Goal: Task Accomplishment & Management: Use online tool/utility

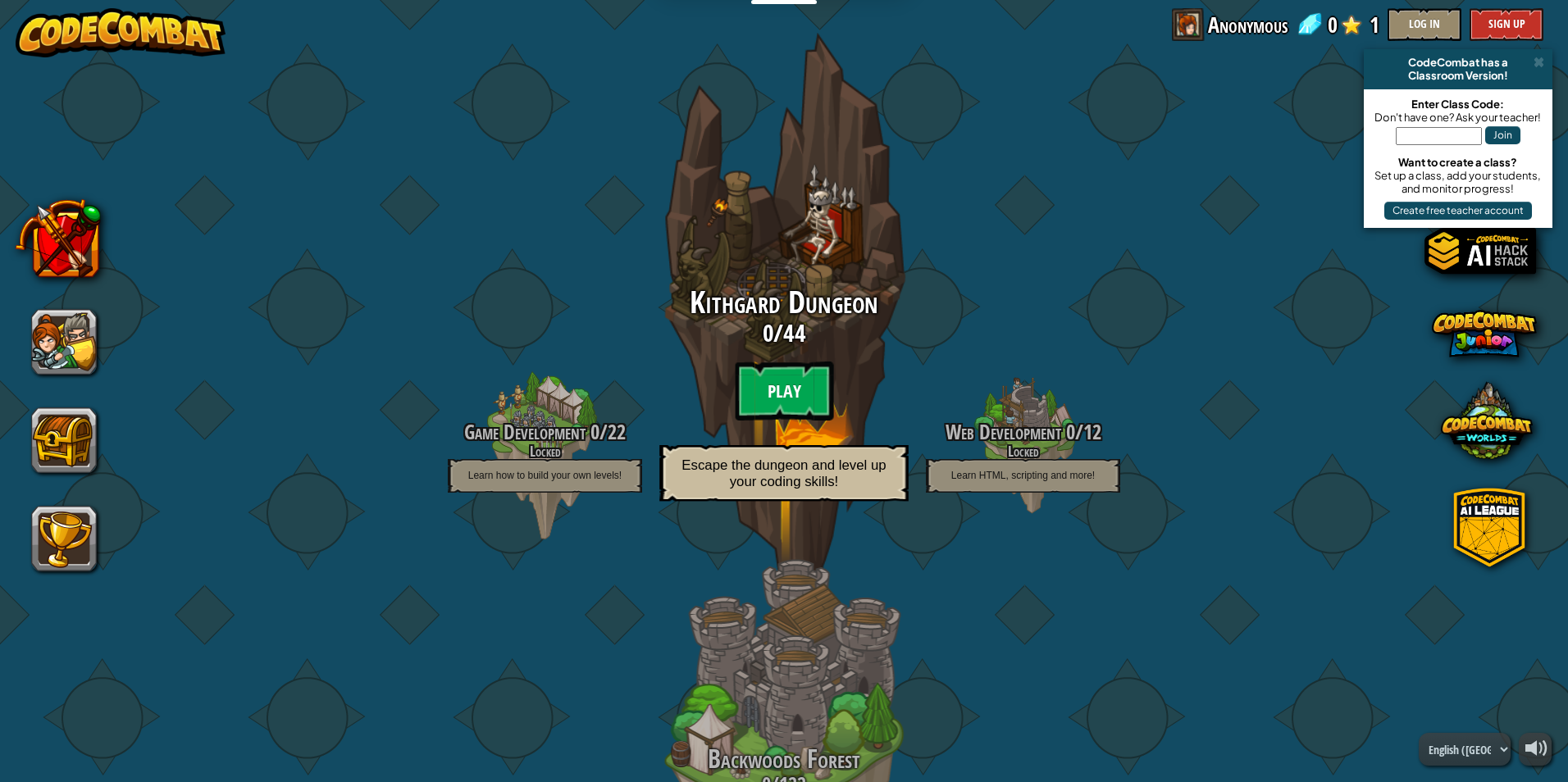
click at [776, 362] on btn "Play" at bounding box center [783, 391] width 98 height 59
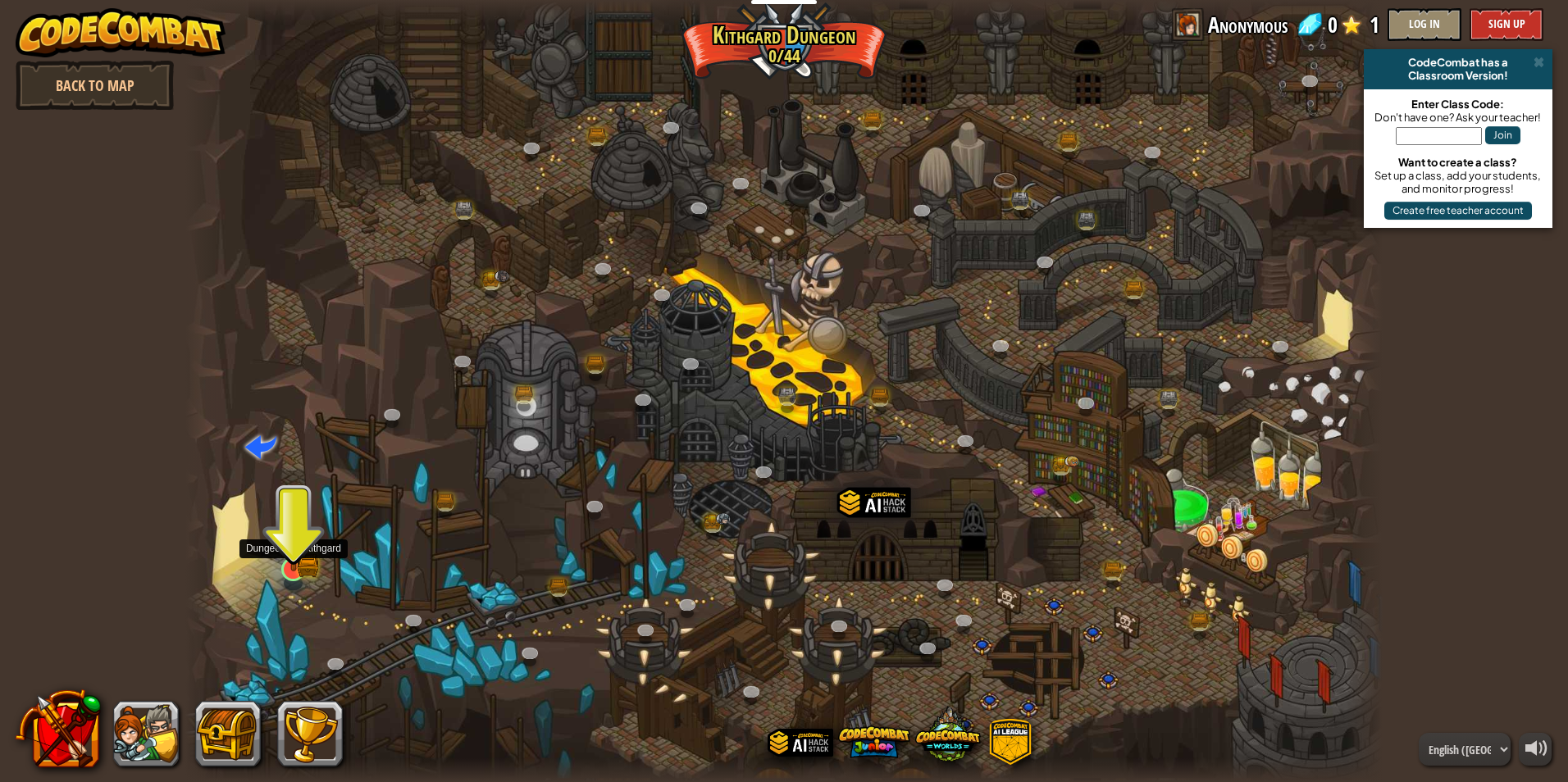
click at [295, 557] on img at bounding box center [293, 536] width 32 height 71
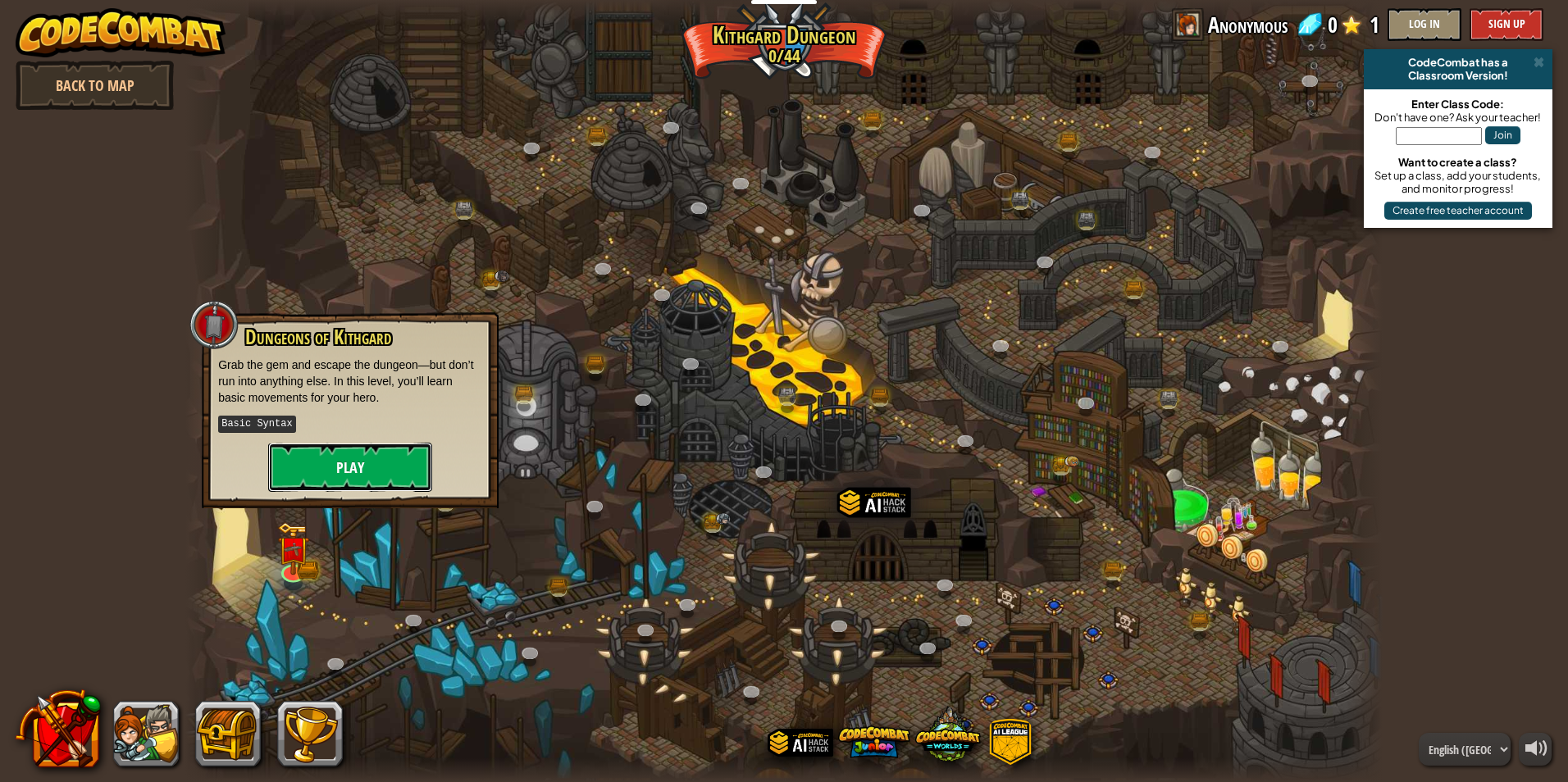
click at [340, 460] on button "Play" at bounding box center [350, 467] width 164 height 49
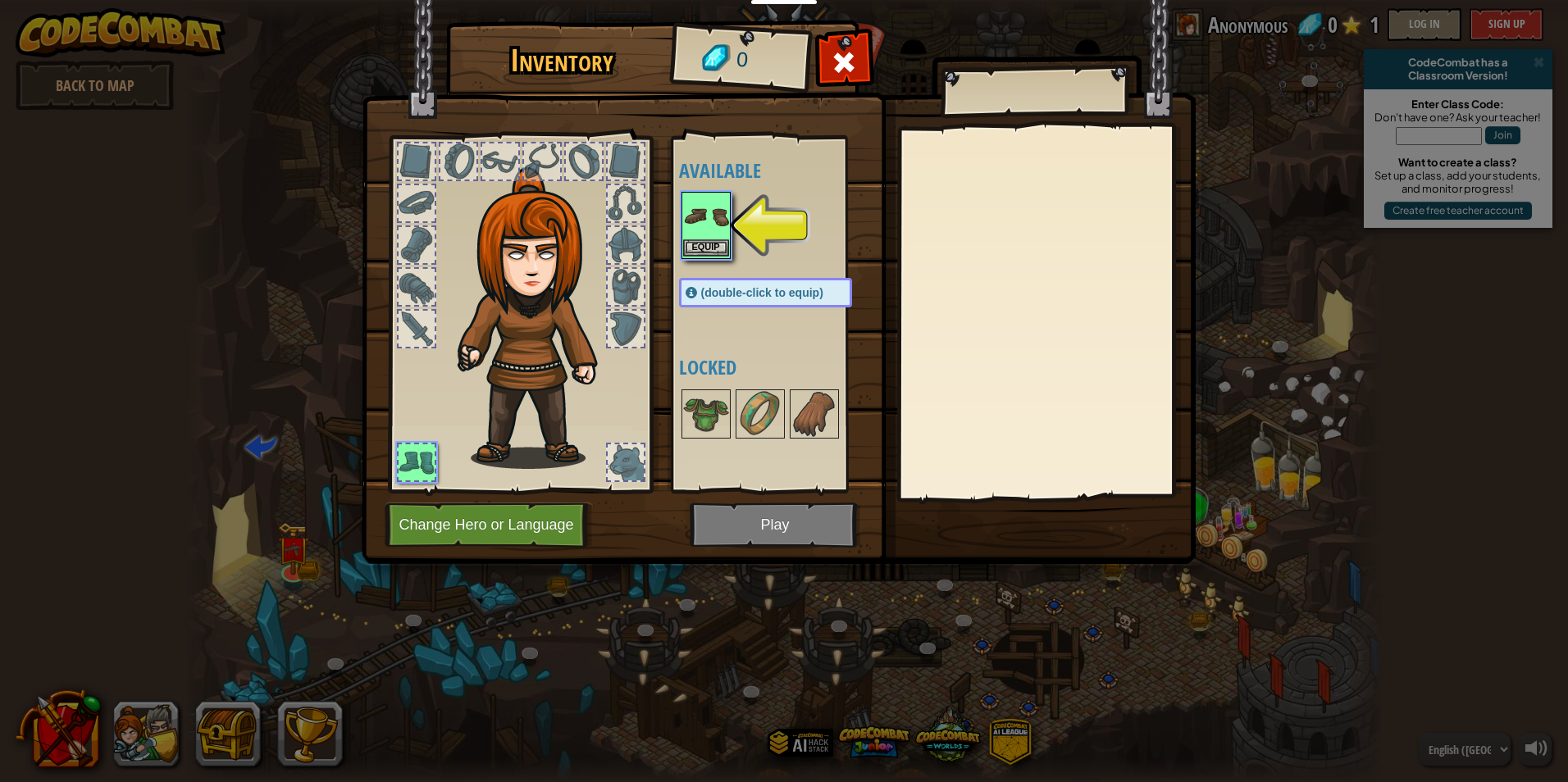
click at [710, 228] on img at bounding box center [706, 216] width 46 height 46
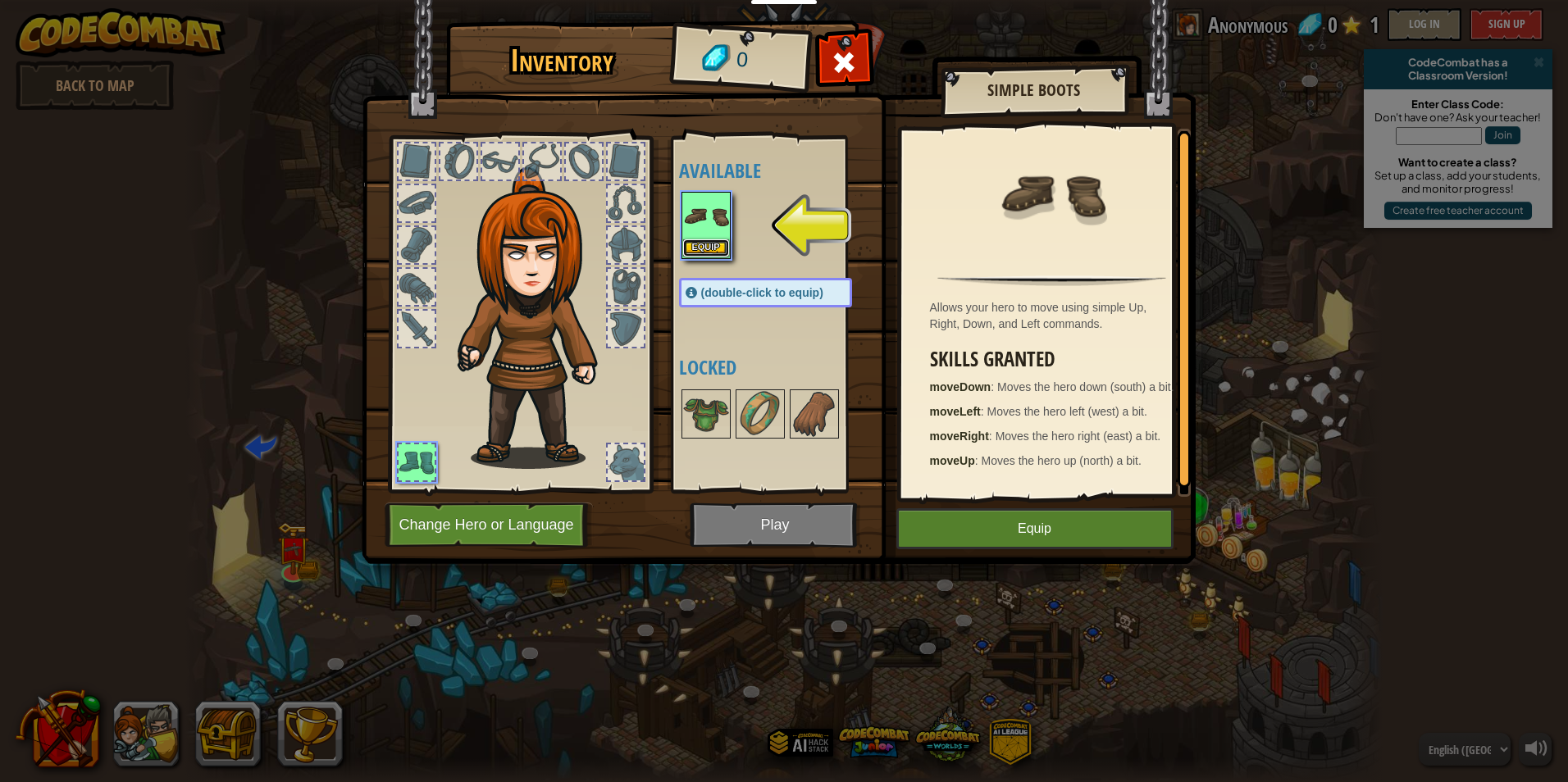
click at [711, 244] on button "Equip" at bounding box center [706, 247] width 46 height 17
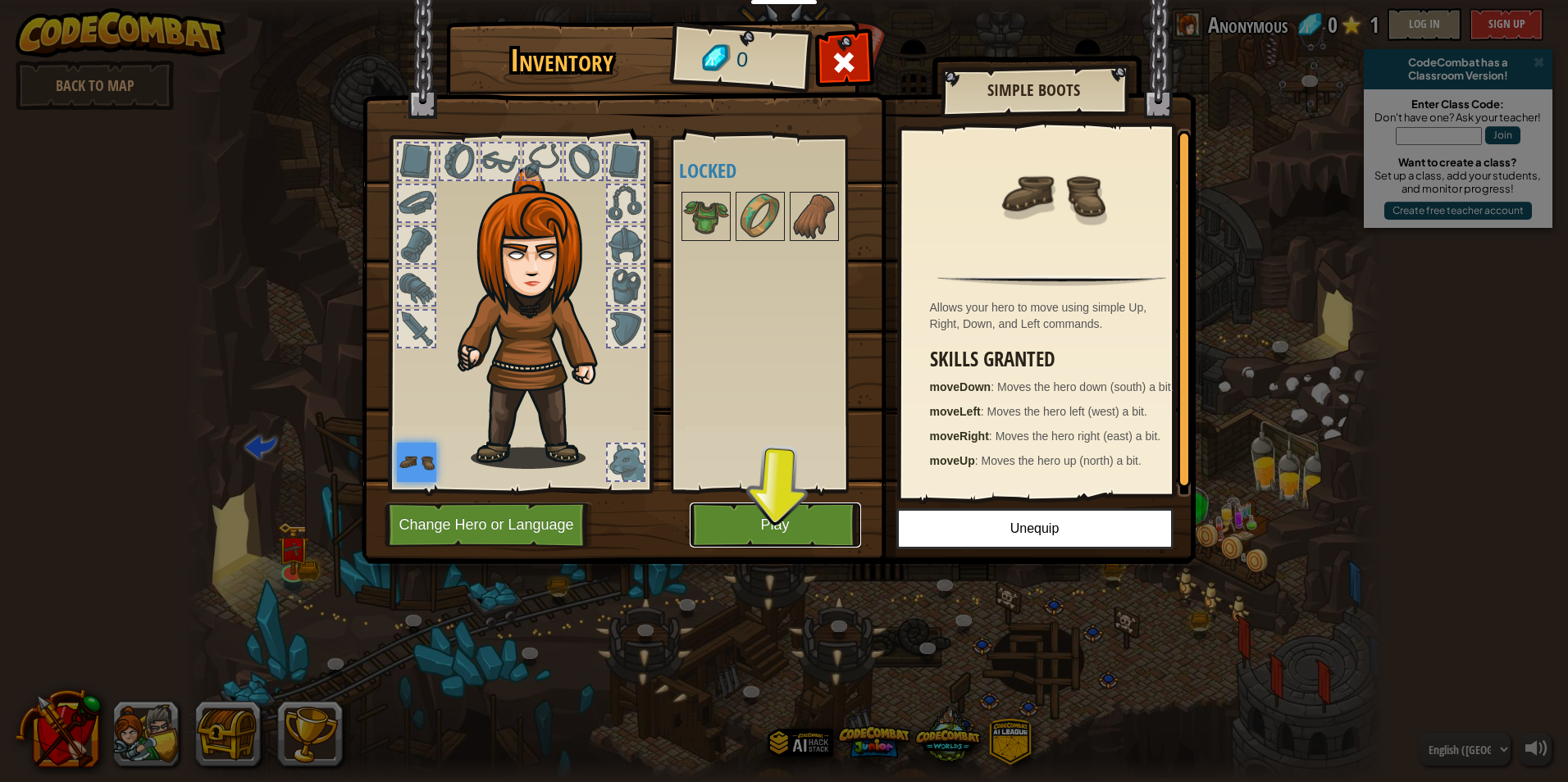
click at [787, 521] on button "Play" at bounding box center [776, 525] width 172 height 45
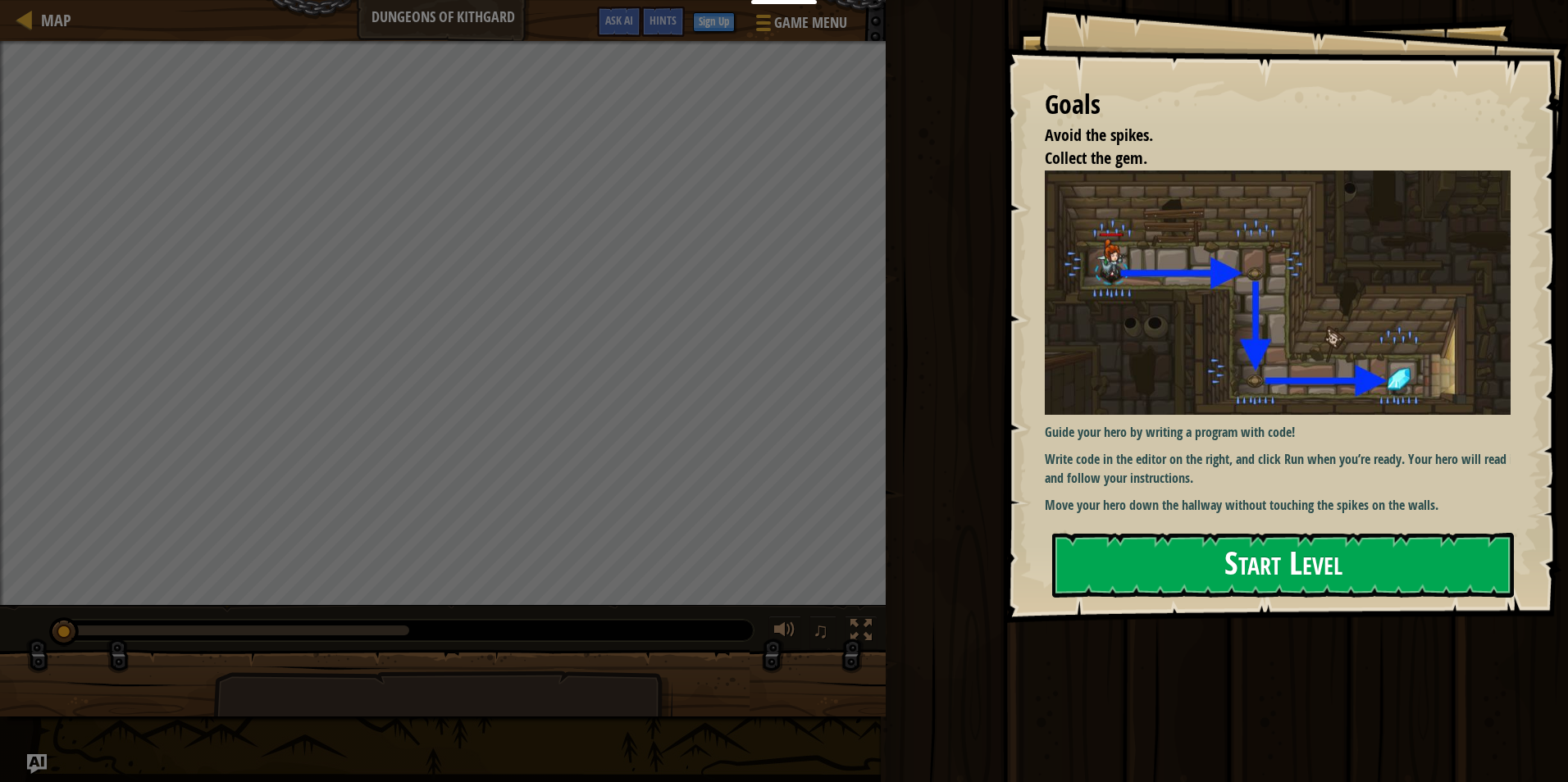
click at [1153, 549] on button "Start Level" at bounding box center [1282, 565] width 461 height 64
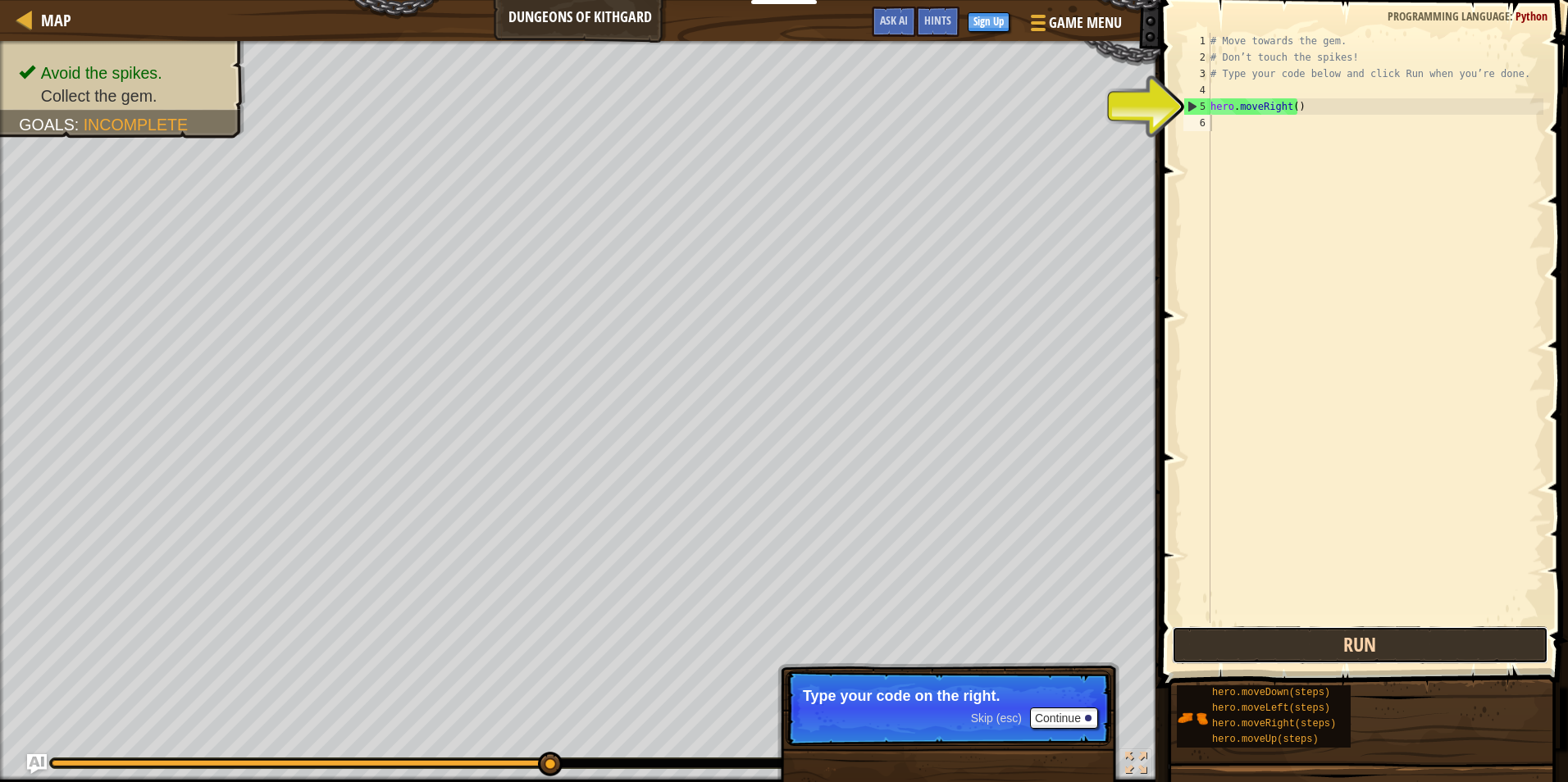
click at [1247, 627] on button "Run" at bounding box center [1360, 645] width 376 height 38
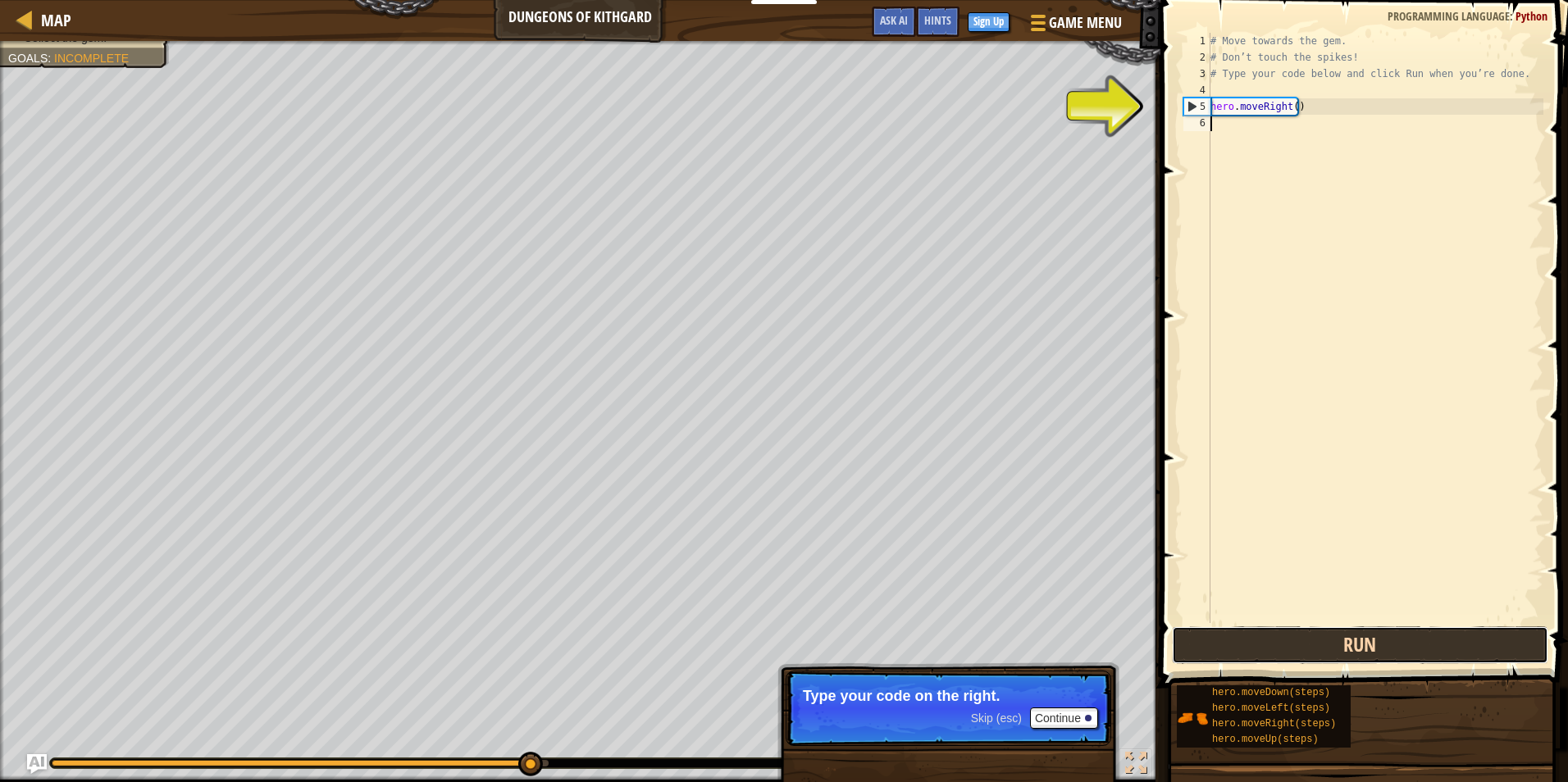
click at [1247, 626] on button "Run" at bounding box center [1360, 645] width 376 height 38
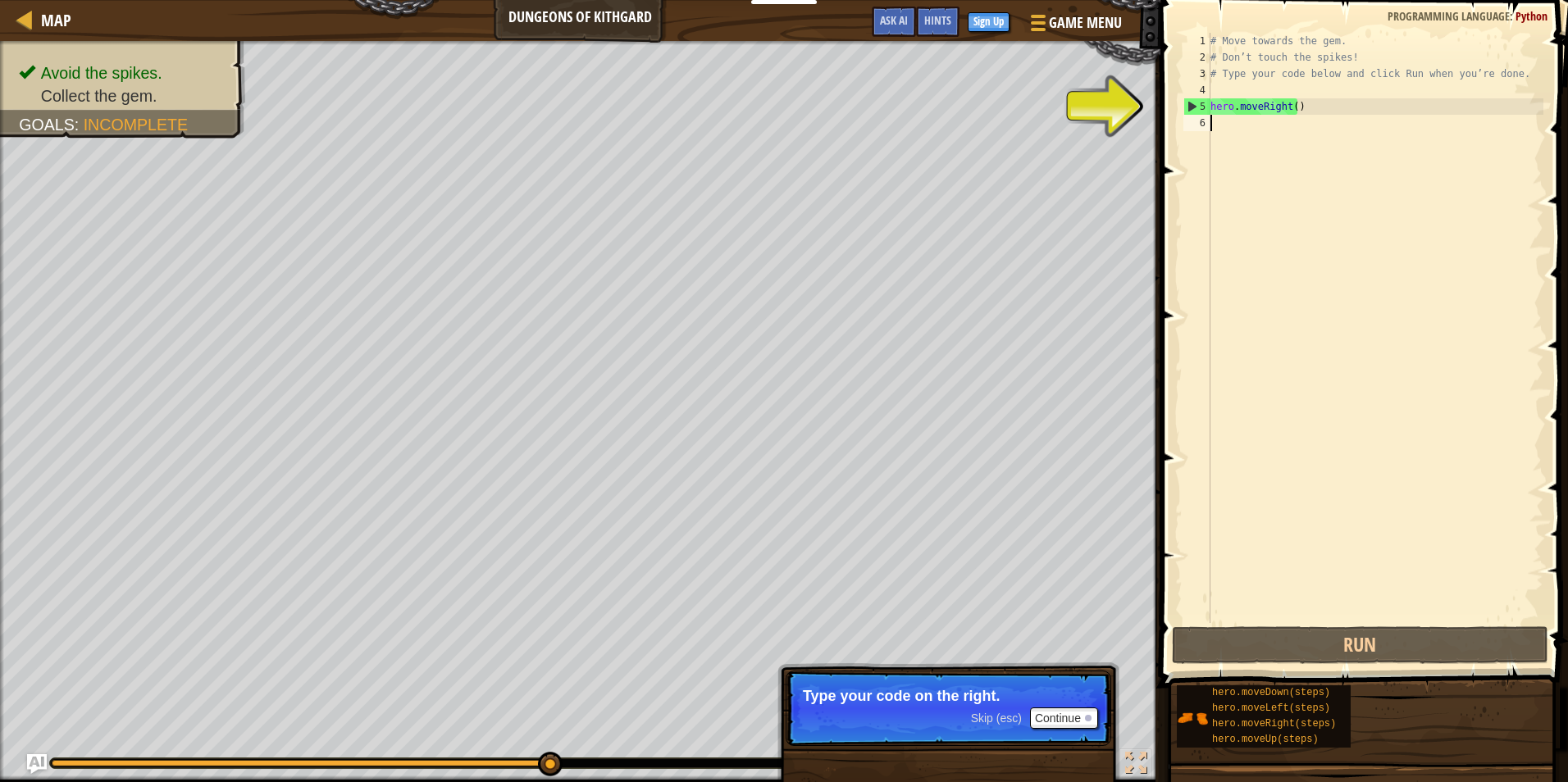
type textarea "hero.moveRight()"
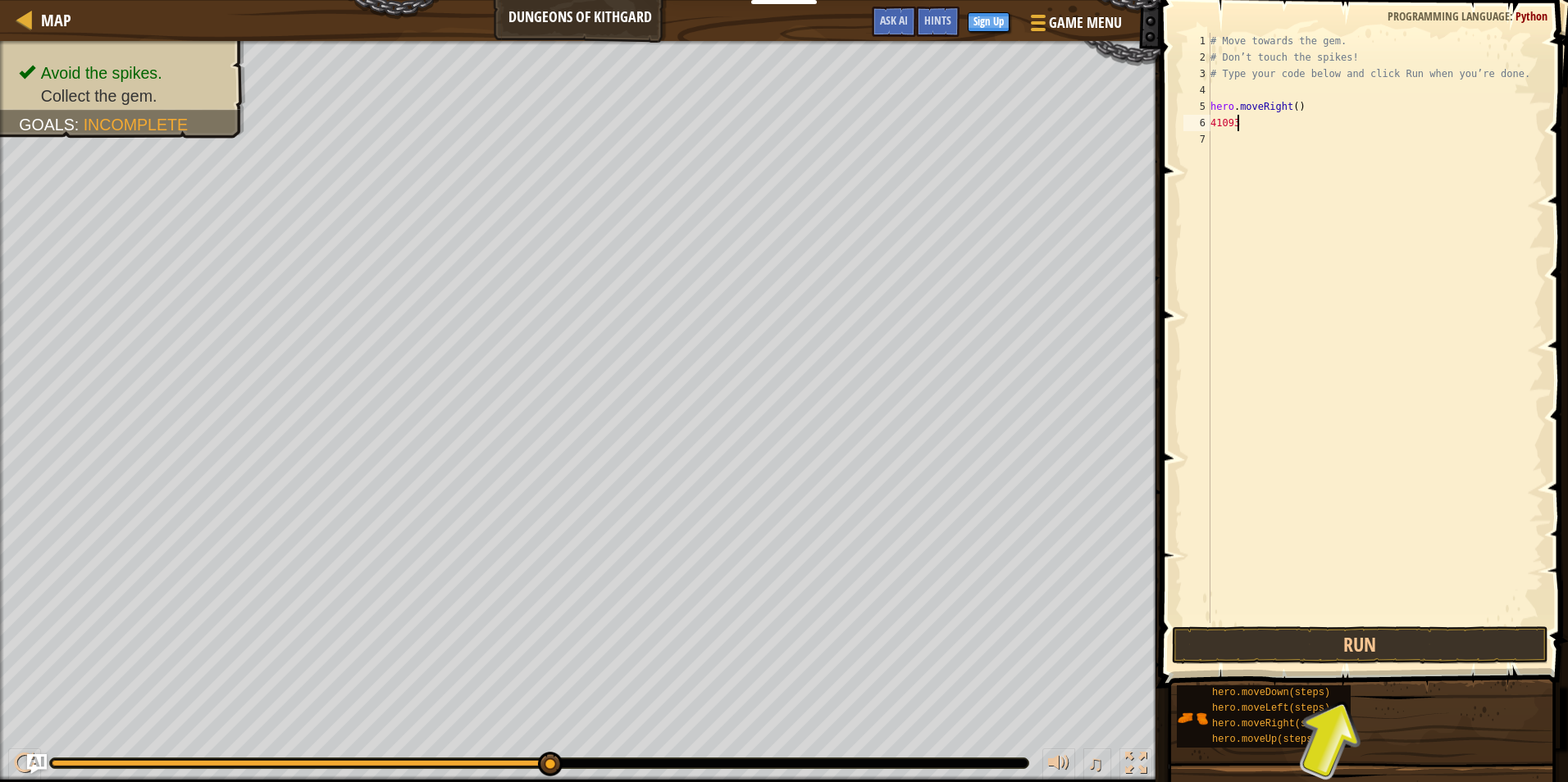
scroll to position [7, 2]
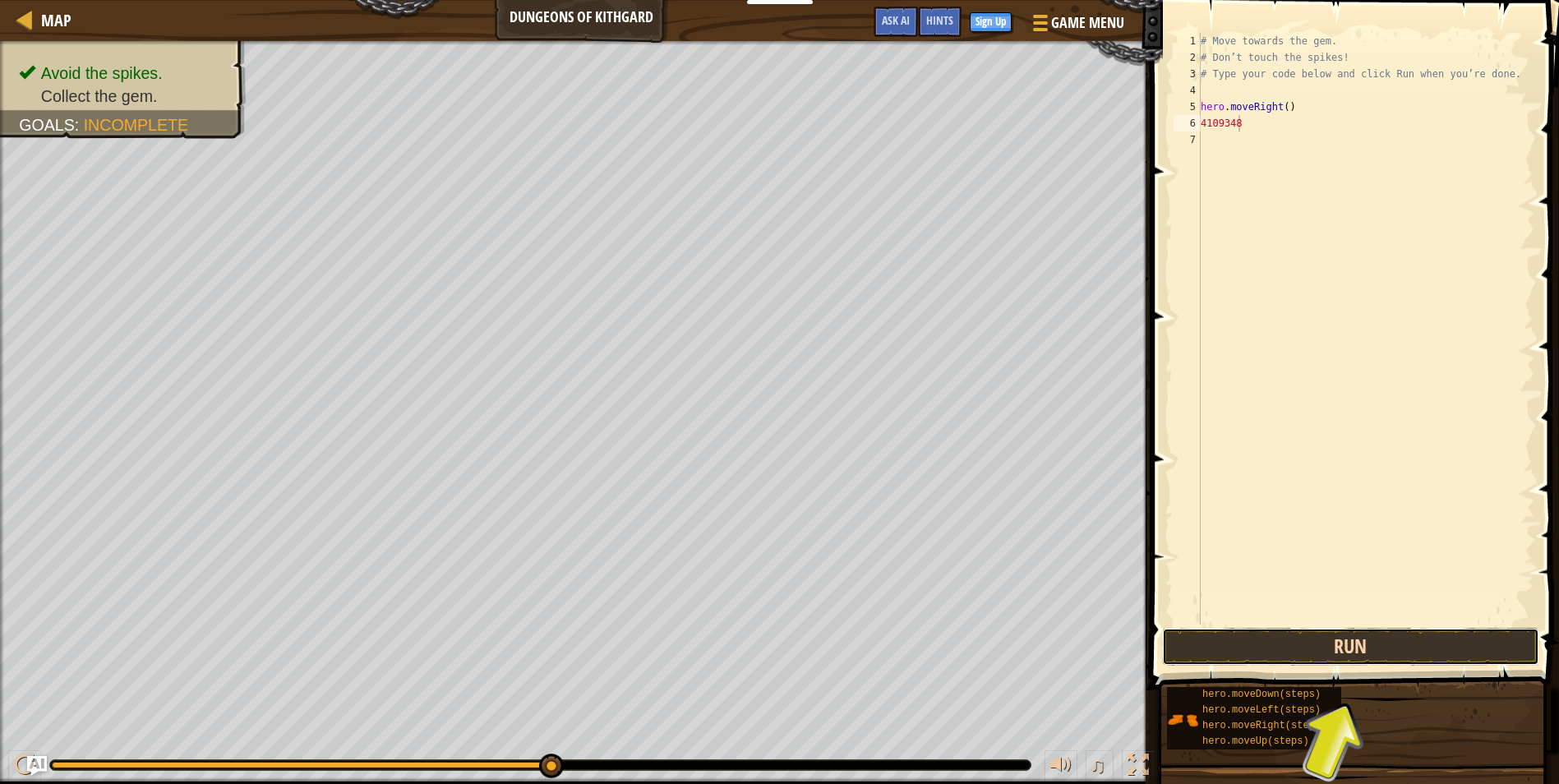
click at [1394, 638] on button "Run" at bounding box center [1351, 647] width 377 height 38
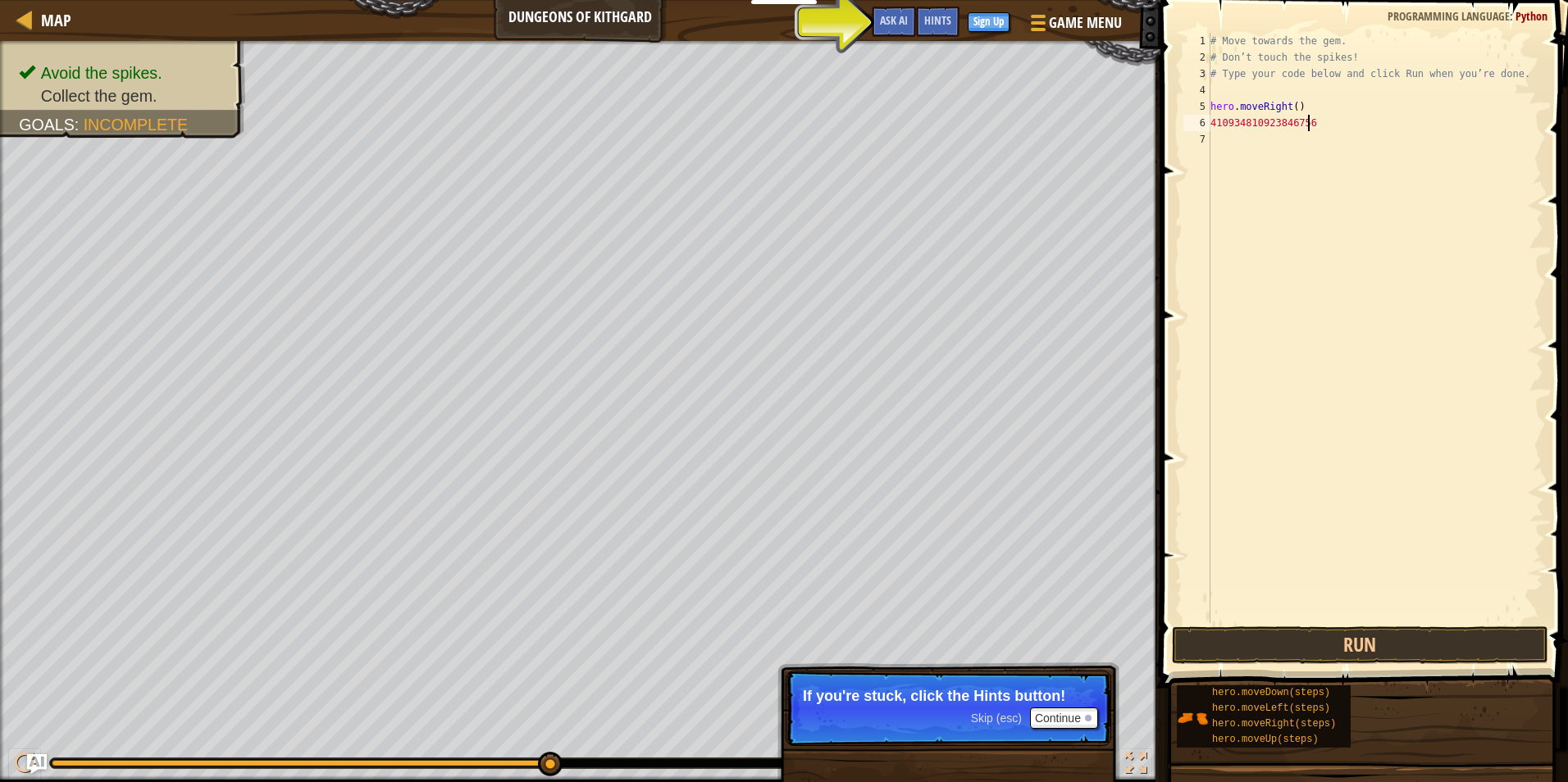
scroll to position [7, 7]
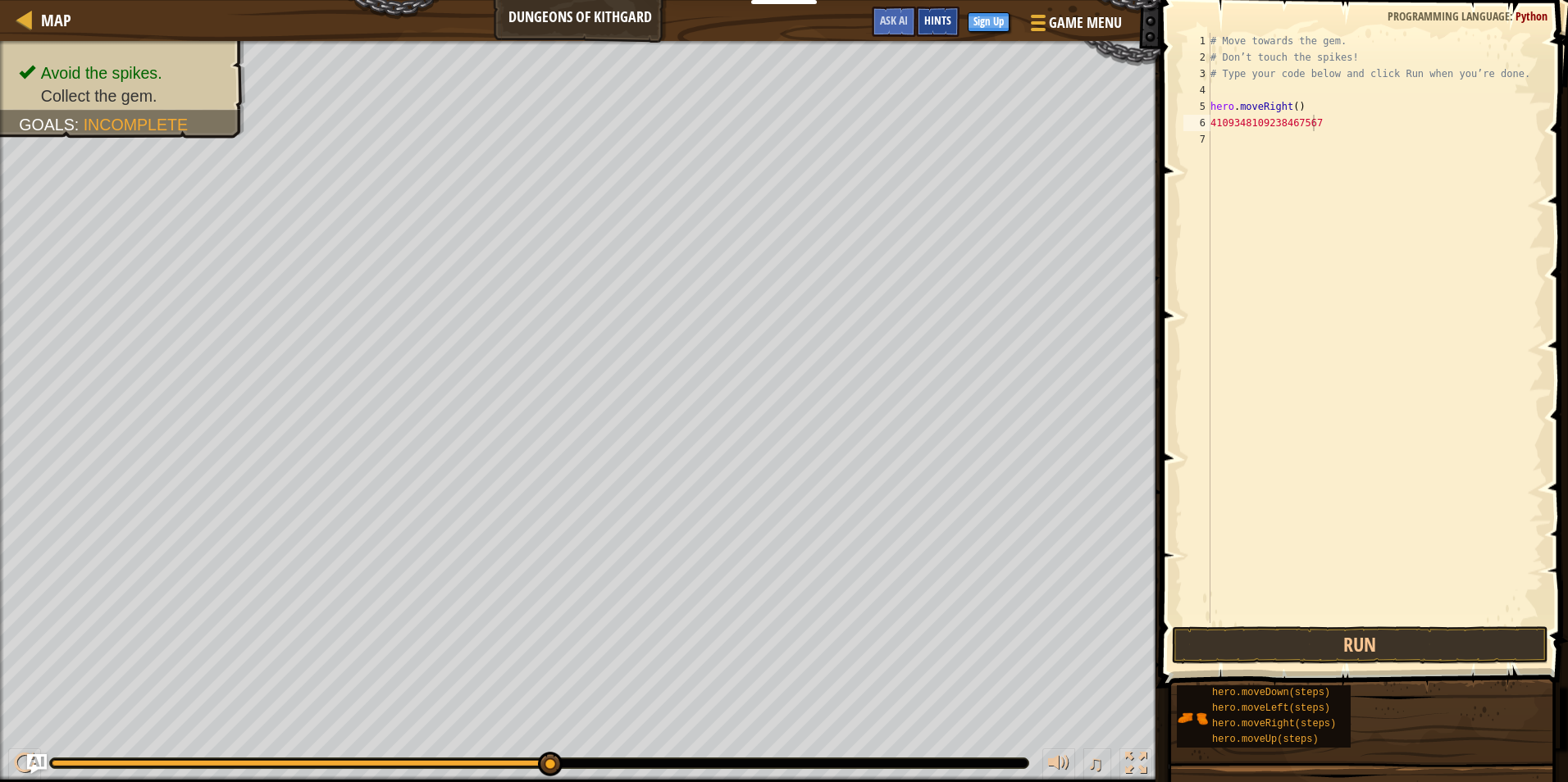
click at [934, 12] on div "Hints" at bounding box center [937, 21] width 44 height 31
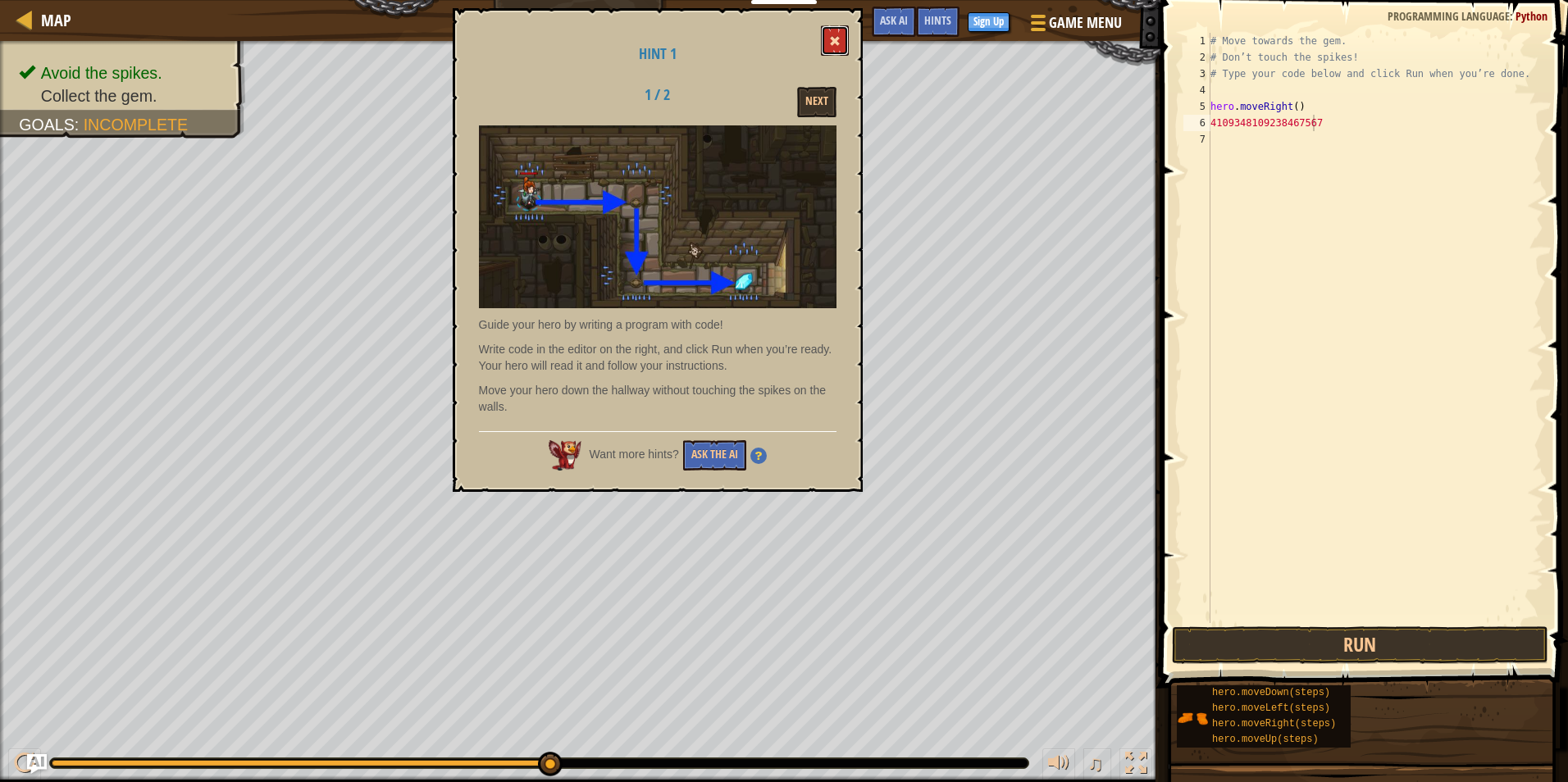
click at [832, 26] on button at bounding box center [834, 40] width 28 height 31
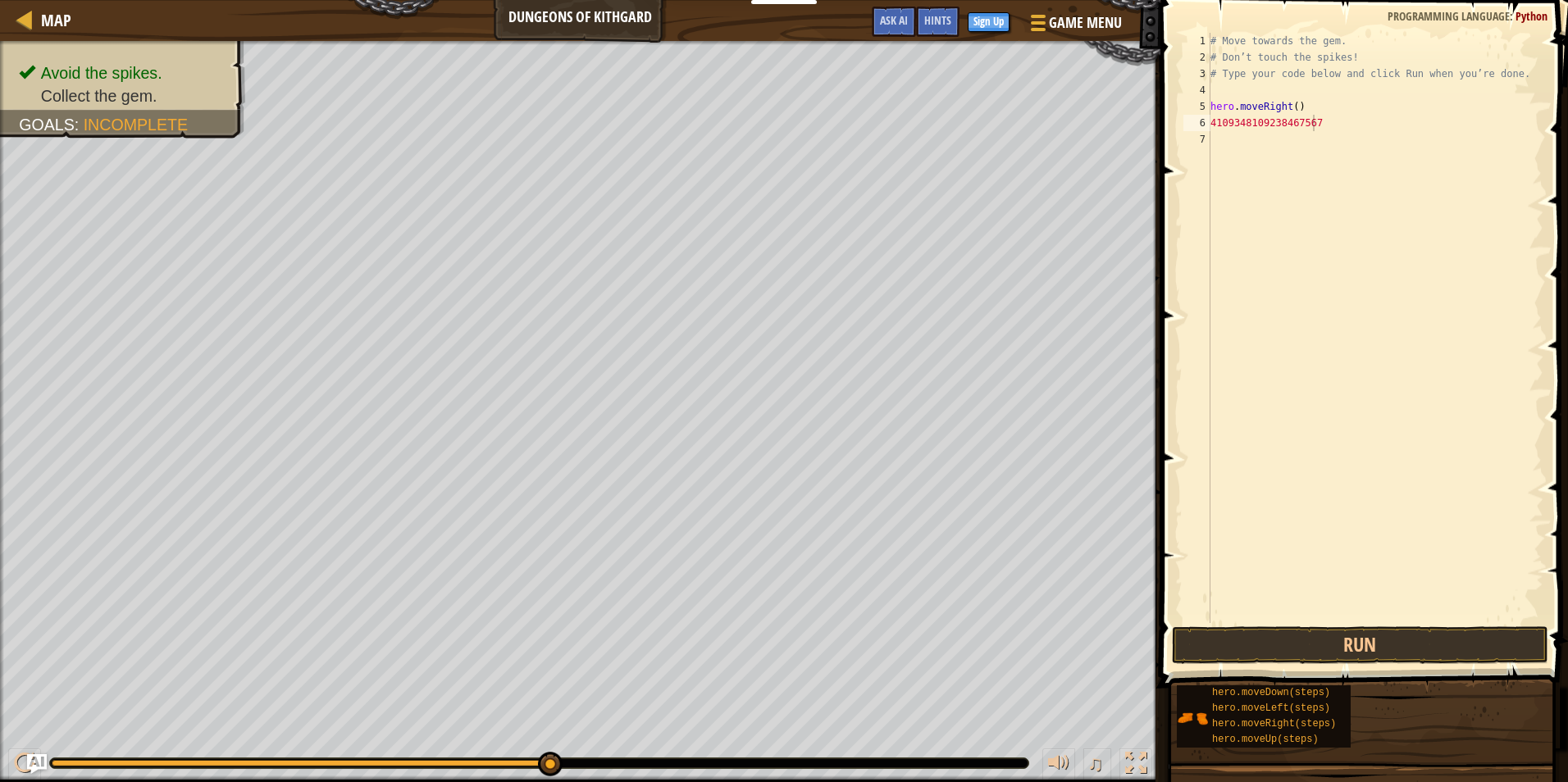
click at [1320, 127] on div "# Move towards the gem. # Don’t touch the spikes! # Type your code below and cl…" at bounding box center [1374, 344] width 336 height 623
type textarea "4"
type textarea "[PHONE_NUMBER]"
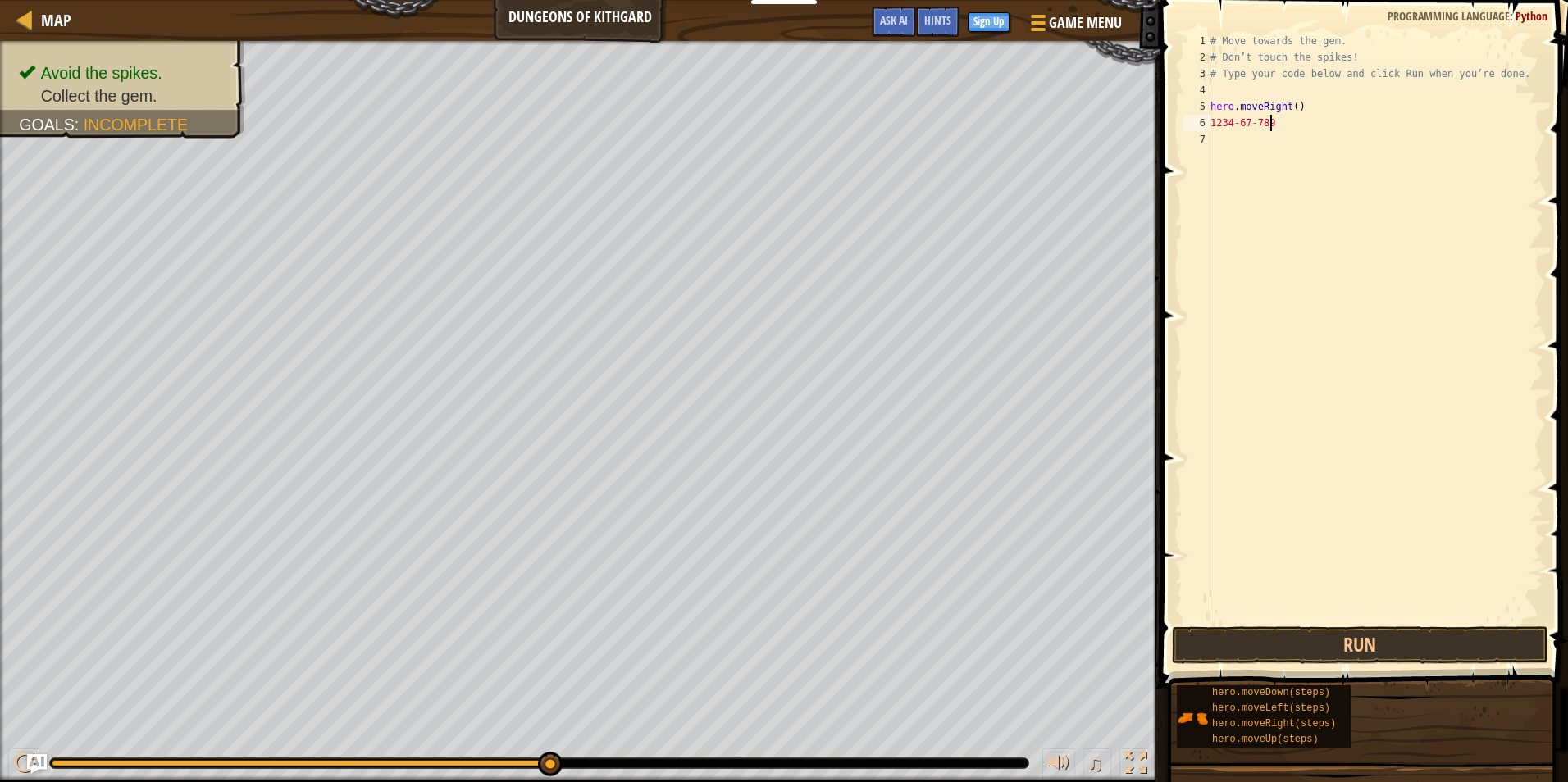
drag, startPoint x: 1127, startPoint y: 756, endPoint x: 1131, endPoint y: 817, distance: 61.1
click at [1128, 756] on div at bounding box center [1136, 763] width 21 height 21
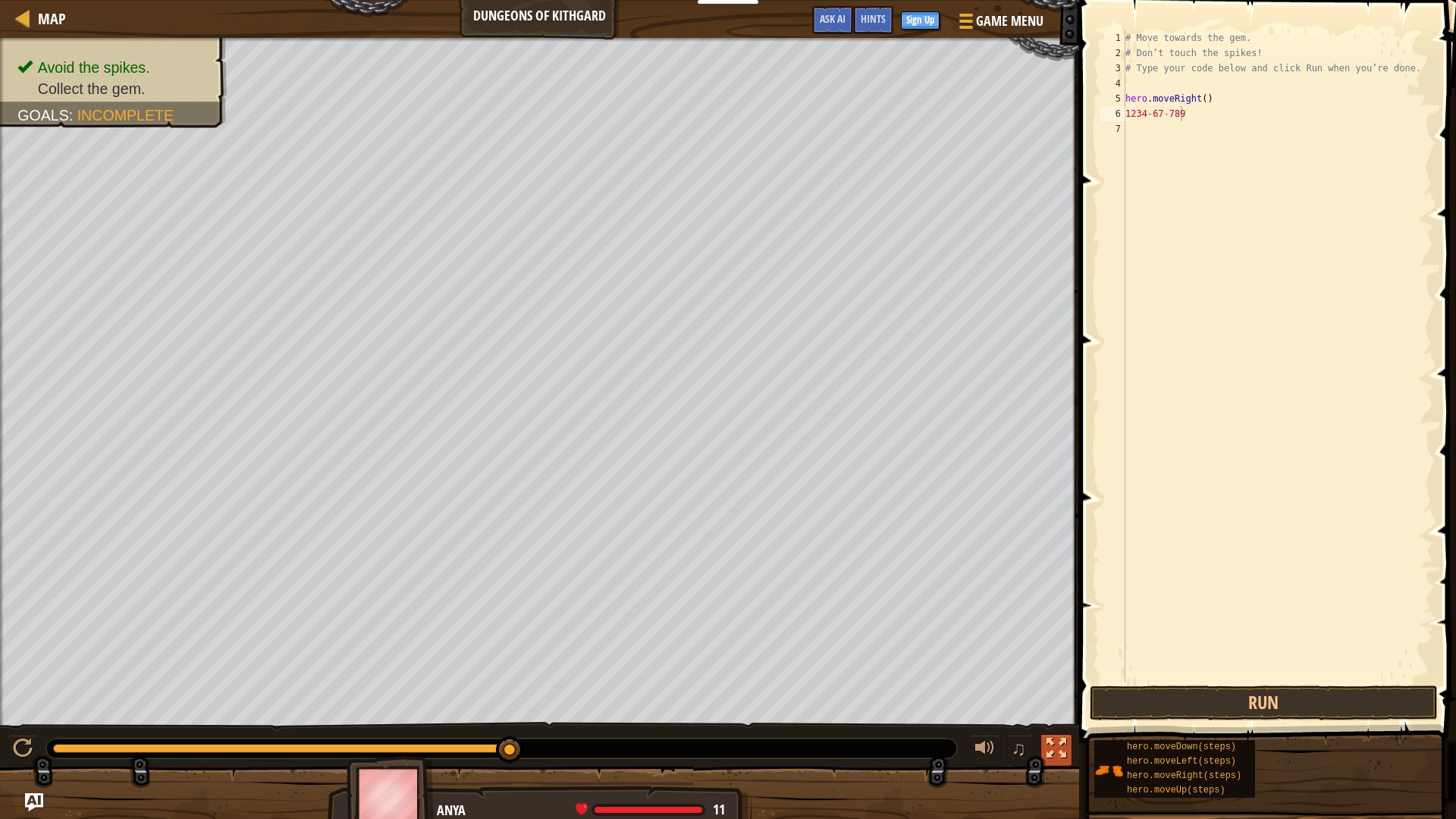
click at [1057, 723] on div at bounding box center [1057, 749] width 20 height 20
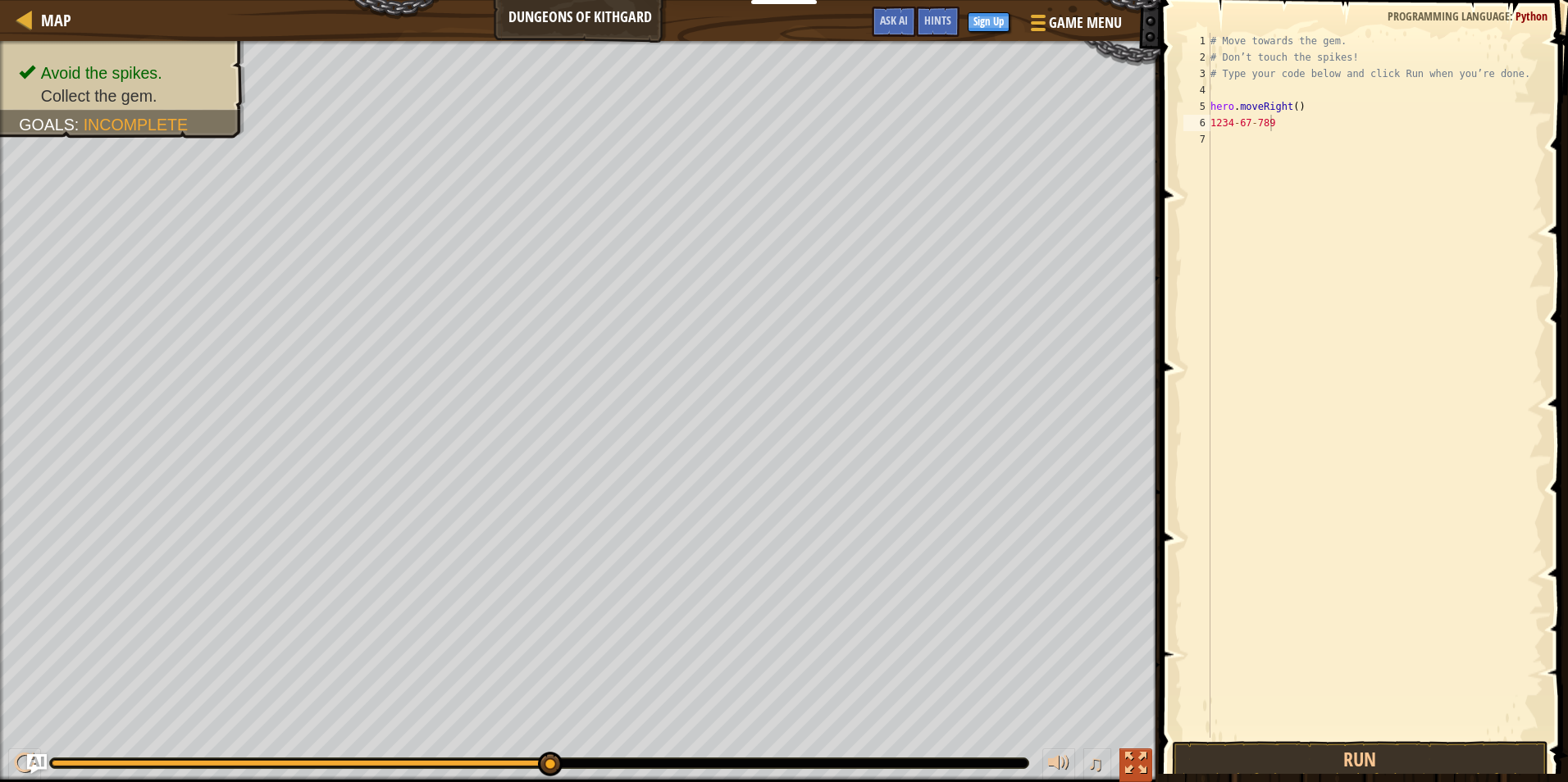
click at [1139, 755] on div at bounding box center [1136, 763] width 21 height 21
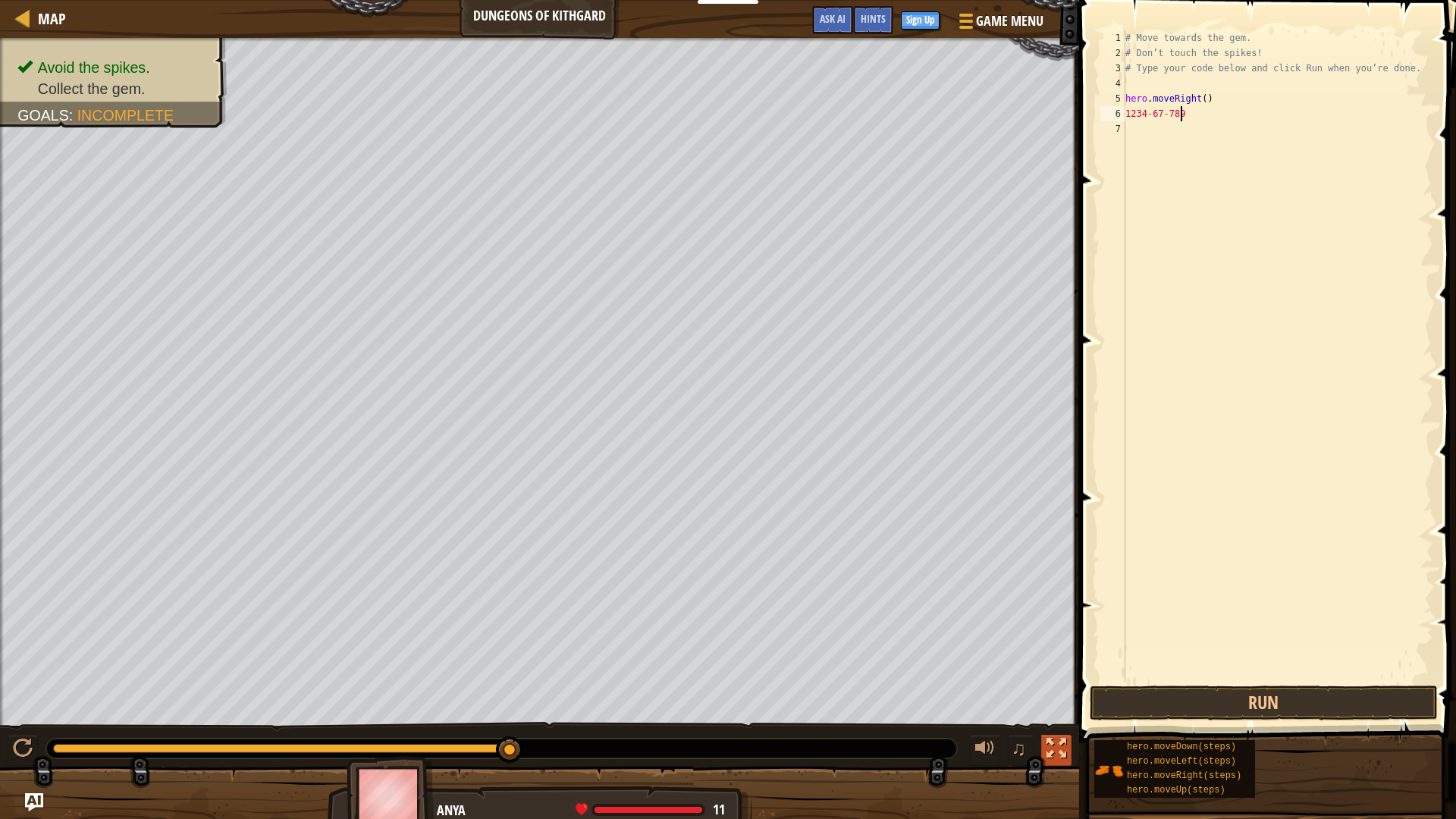
drag, startPoint x: 1056, startPoint y: 754, endPoint x: 1053, endPoint y: 698, distance: 56.1
click at [1056, 723] on div at bounding box center [1057, 749] width 20 height 20
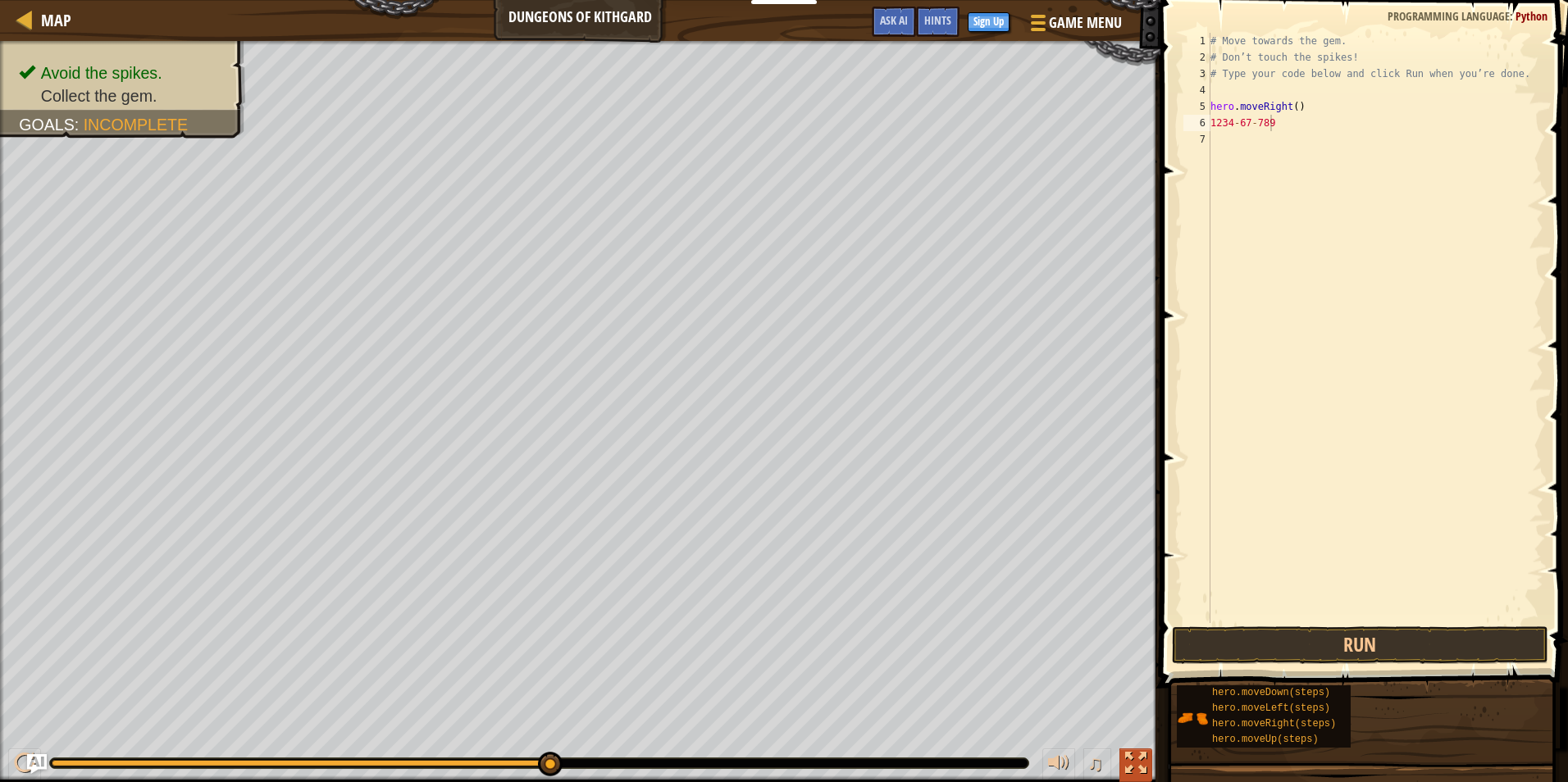
click at [1138, 754] on div at bounding box center [1136, 763] width 21 height 21
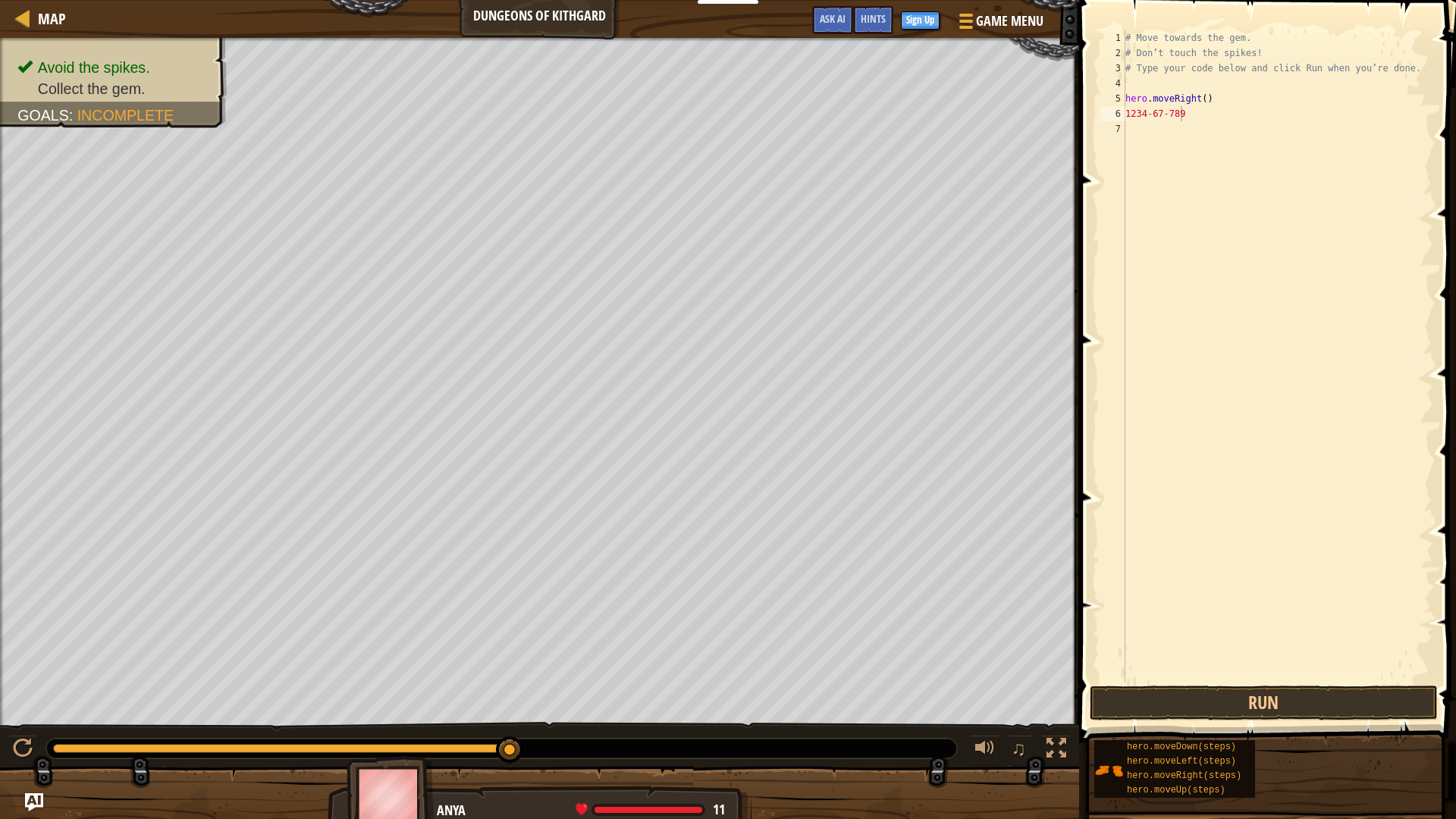
click at [1056, 723] on div "♫" at bounding box center [540, 745] width 1080 height 46
click at [20, 723] on div at bounding box center [23, 749] width 20 height 20
click at [841, 723] on div at bounding box center [502, 749] width 911 height 20
click at [1272, 691] on button "Run" at bounding box center [1264, 703] width 348 height 35
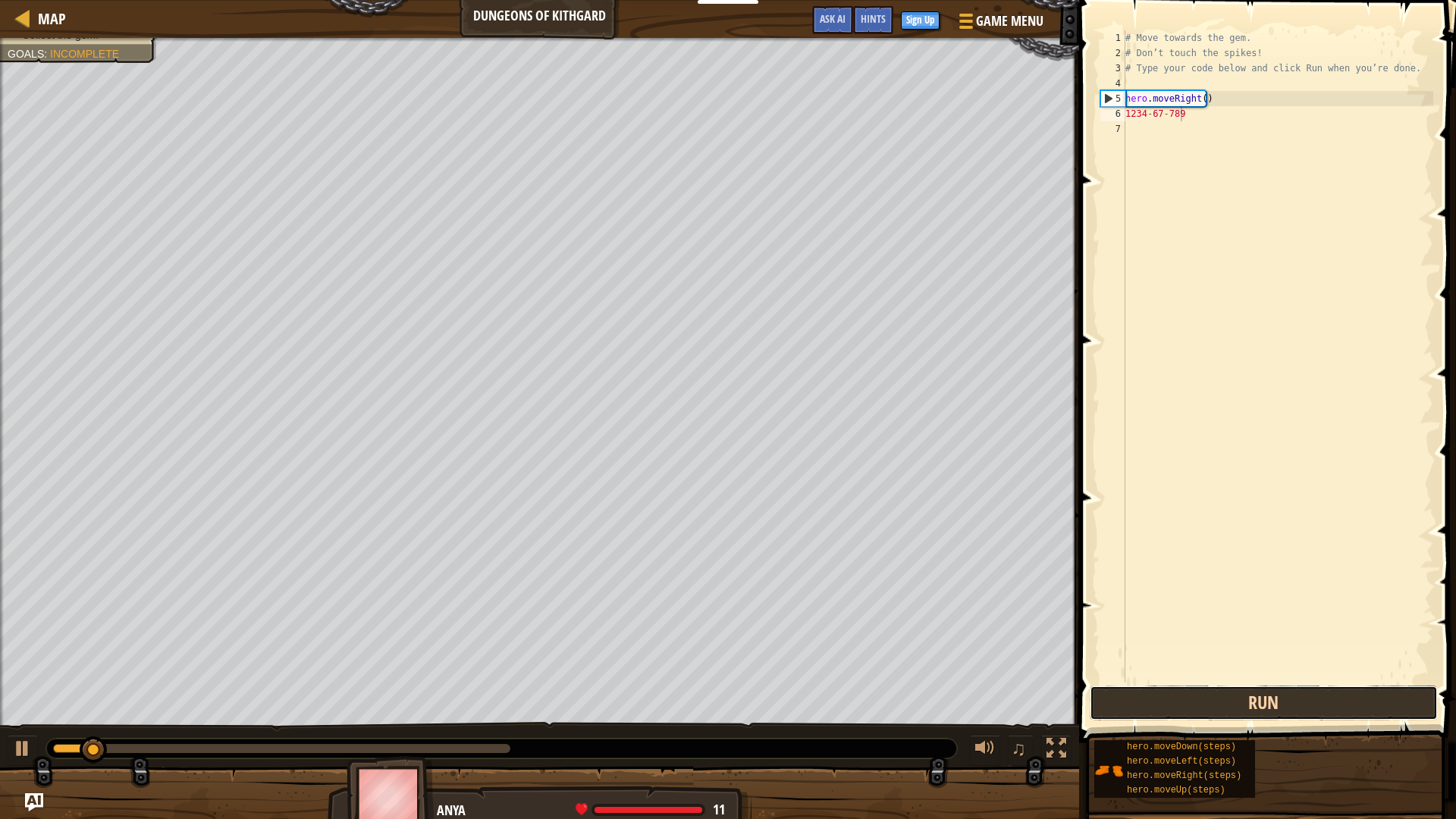
click at [1272, 691] on button "Run" at bounding box center [1264, 703] width 348 height 35
click at [1271, 691] on button "Run" at bounding box center [1264, 703] width 348 height 35
click at [1270, 688] on button "Running" at bounding box center [1264, 703] width 348 height 35
click at [1264, 685] on div "[PHONE_NUMBER] 1 2 3 4 5 6 7 # Move towards the gem. # Don’t touch the spikes! …" at bounding box center [1266, 401] width 382 height 787
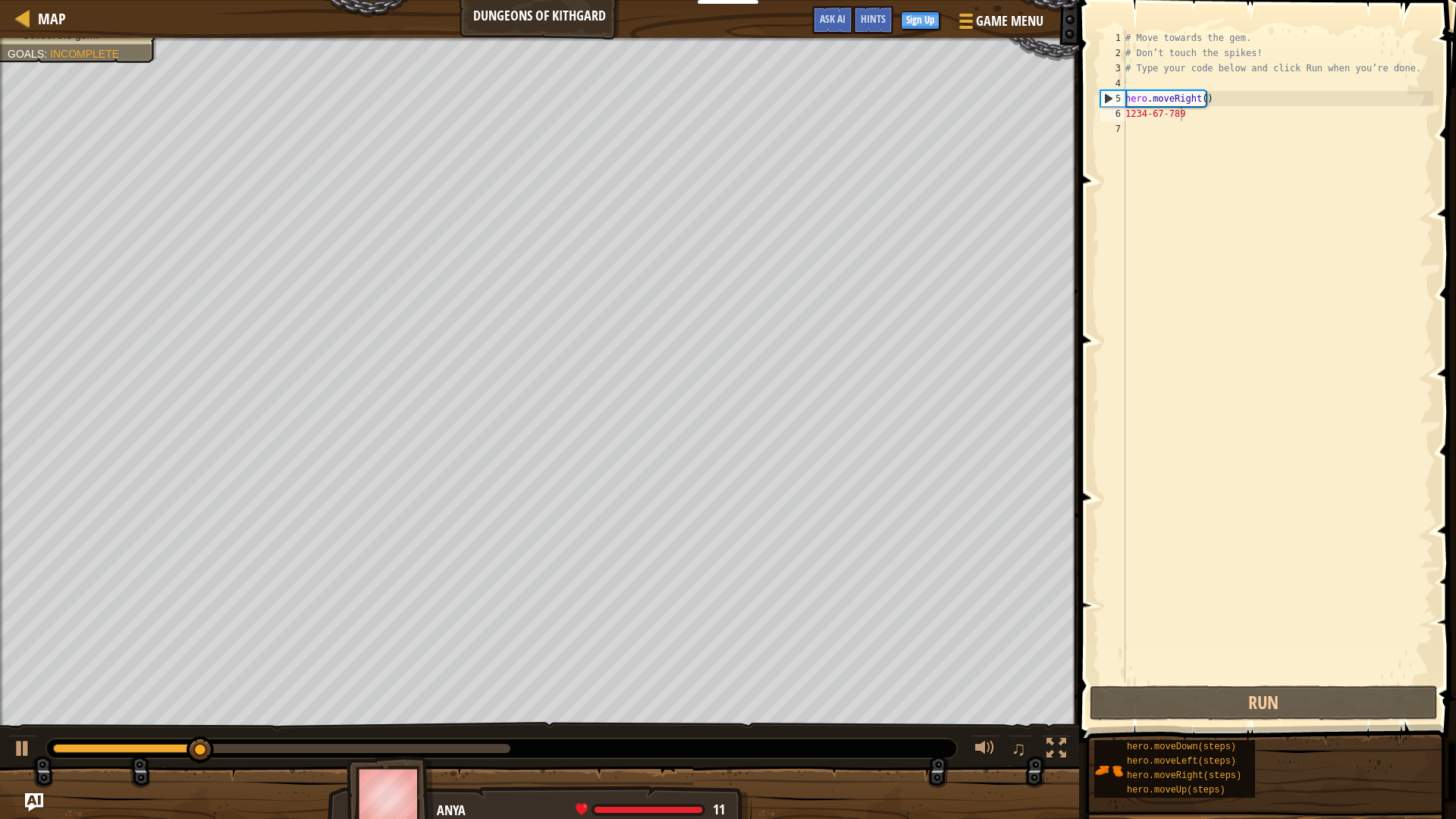
click at [1264, 685] on span at bounding box center [1270, 349] width 389 height 787
click at [1266, 685] on span at bounding box center [1270, 349] width 389 height 787
drag, startPoint x: 1266, startPoint y: 685, endPoint x: 1257, endPoint y: 685, distance: 9.0
click at [1260, 685] on span at bounding box center [1270, 349] width 389 height 787
click at [1256, 685] on span at bounding box center [1270, 349] width 389 height 787
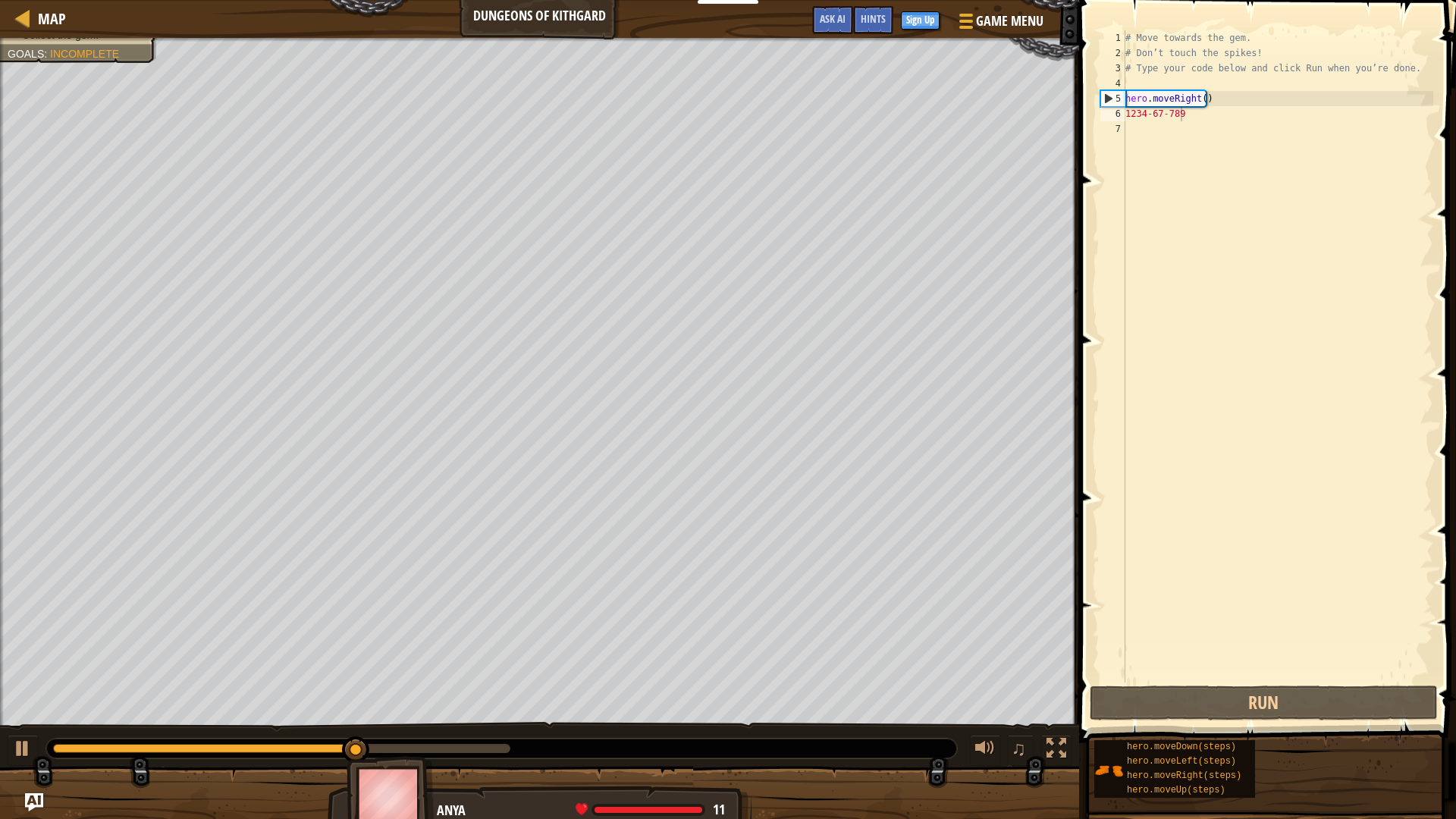
click at [1254, 683] on span at bounding box center [1270, 349] width 389 height 787
click at [1245, 684] on span at bounding box center [1270, 349] width 389 height 787
drag, startPoint x: 1227, startPoint y: 695, endPoint x: 1223, endPoint y: 707, distance: 12.6
click at [1223, 707] on button "Run" at bounding box center [1264, 703] width 348 height 35
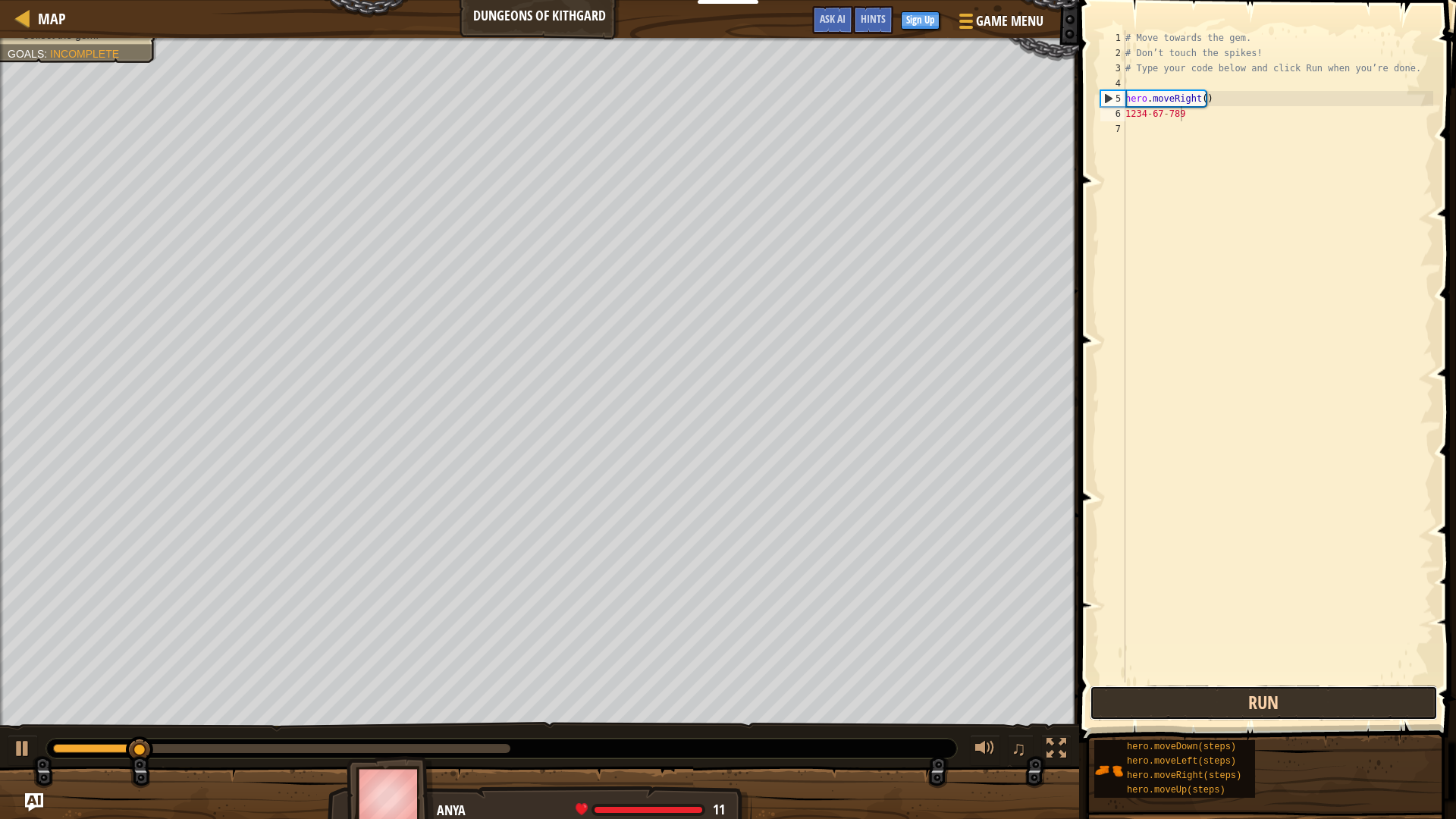
click at [1224, 707] on button "Run" at bounding box center [1264, 703] width 348 height 35
click at [1244, 695] on button "Run" at bounding box center [1264, 703] width 348 height 35
click at [1241, 694] on button "Run" at bounding box center [1264, 703] width 348 height 35
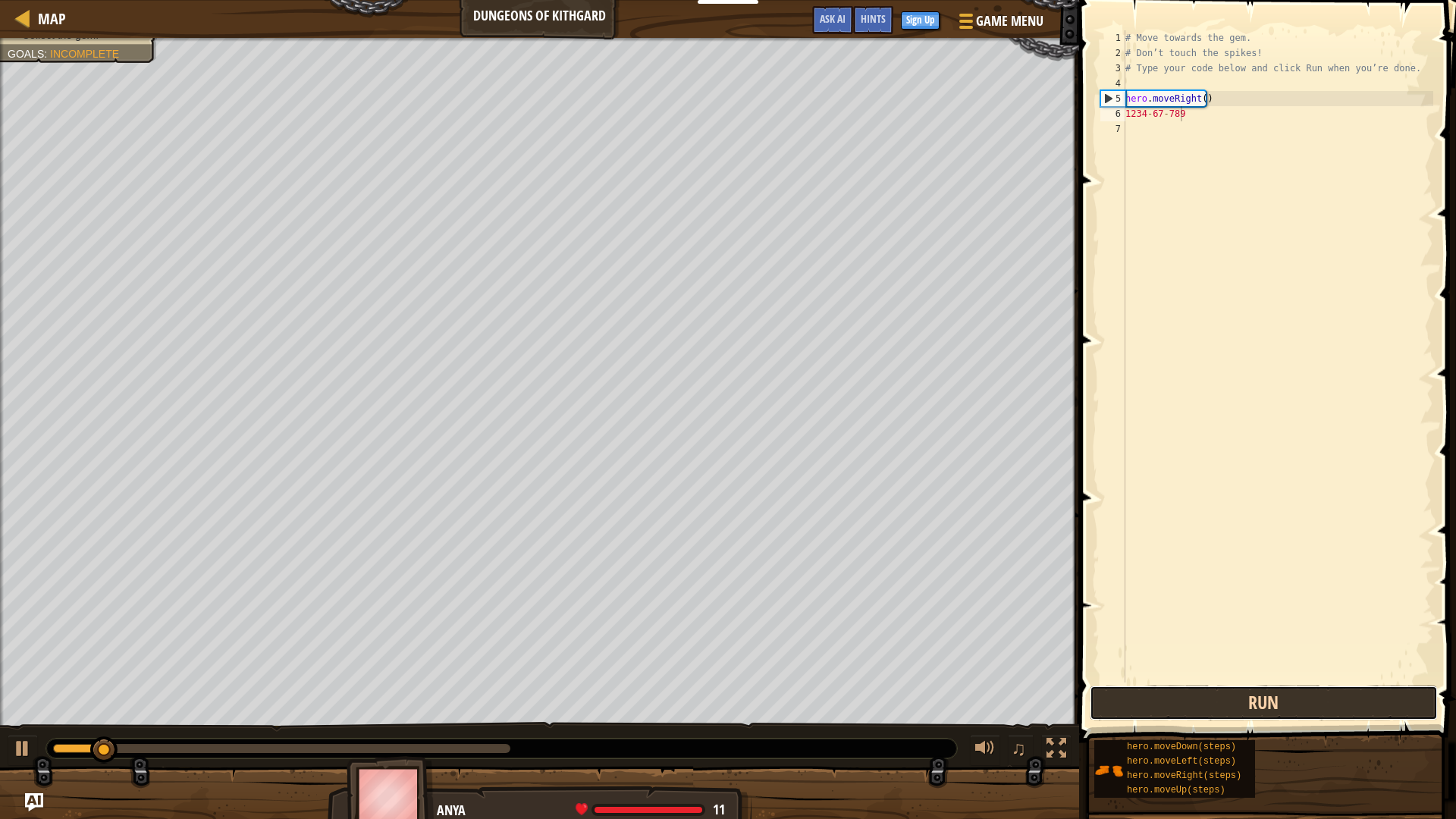
click at [1241, 694] on button "Run" at bounding box center [1264, 703] width 348 height 35
click at [1241, 693] on button "Run" at bounding box center [1264, 703] width 348 height 35
click at [1240, 693] on button "Run" at bounding box center [1264, 703] width 348 height 35
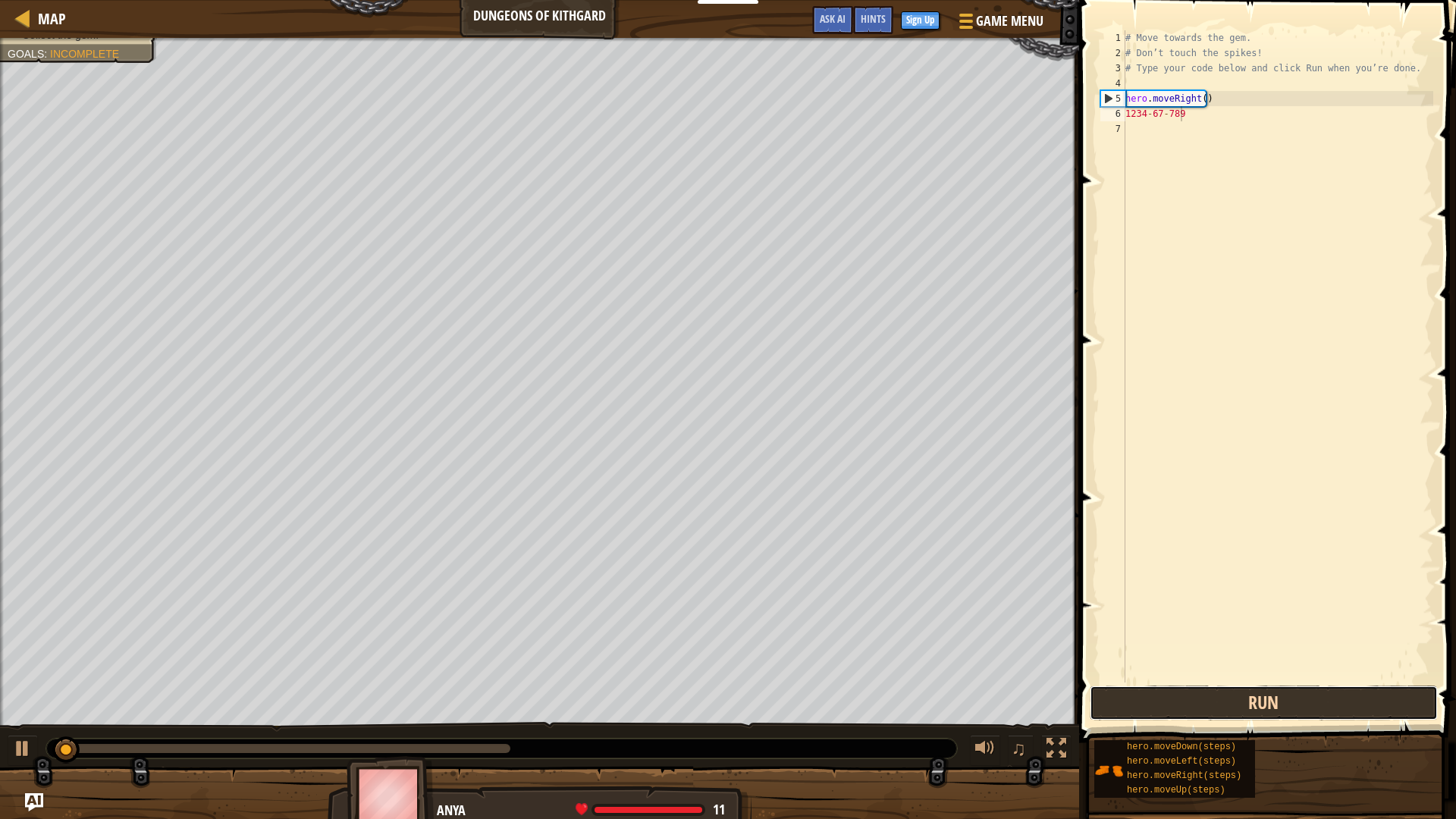
drag, startPoint x: 1239, startPoint y: 692, endPoint x: 1229, endPoint y: 689, distance: 10.4
click at [1229, 689] on button "Run" at bounding box center [1264, 703] width 348 height 35
click at [1228, 689] on button "Running" at bounding box center [1264, 703] width 348 height 35
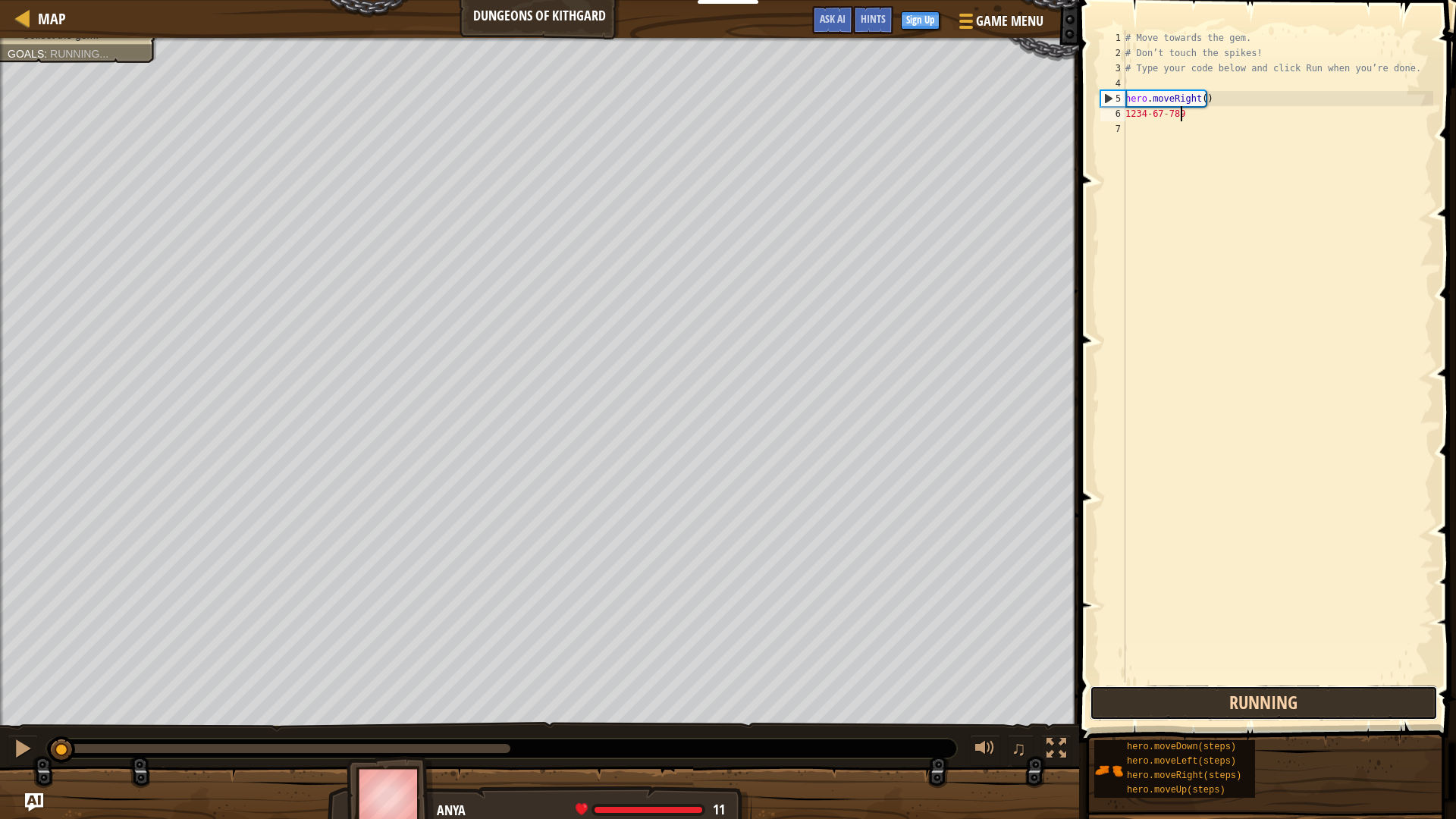
click at [1228, 689] on button "Running" at bounding box center [1264, 703] width 348 height 35
click at [1196, 695] on button "Run" at bounding box center [1264, 703] width 348 height 35
click at [1196, 696] on button "Run" at bounding box center [1264, 703] width 348 height 35
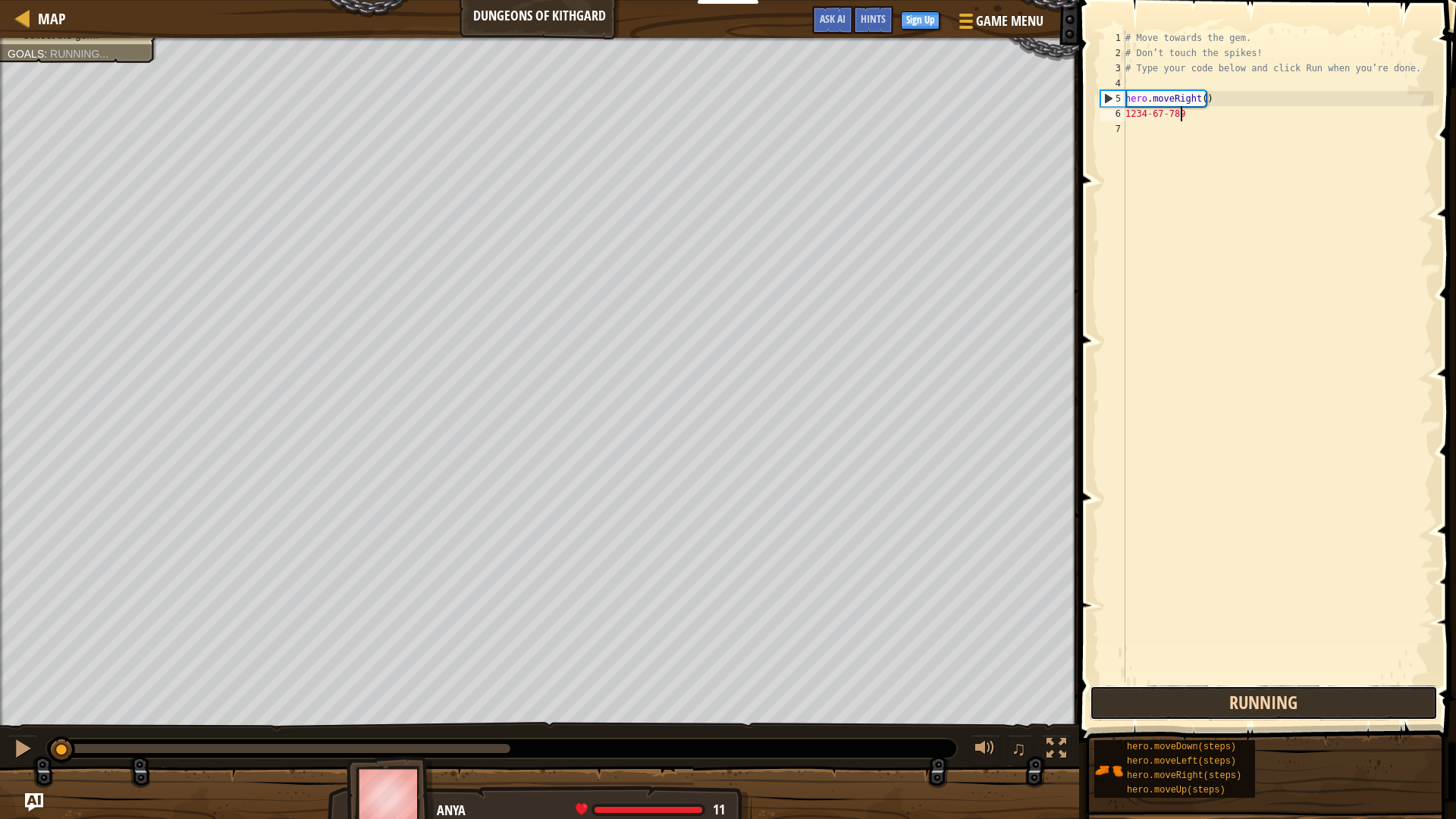
click at [1196, 696] on button "Running" at bounding box center [1264, 703] width 348 height 35
click at [1195, 697] on button "Running" at bounding box center [1264, 703] width 348 height 35
